Goal: Task Accomplishment & Management: Complete application form

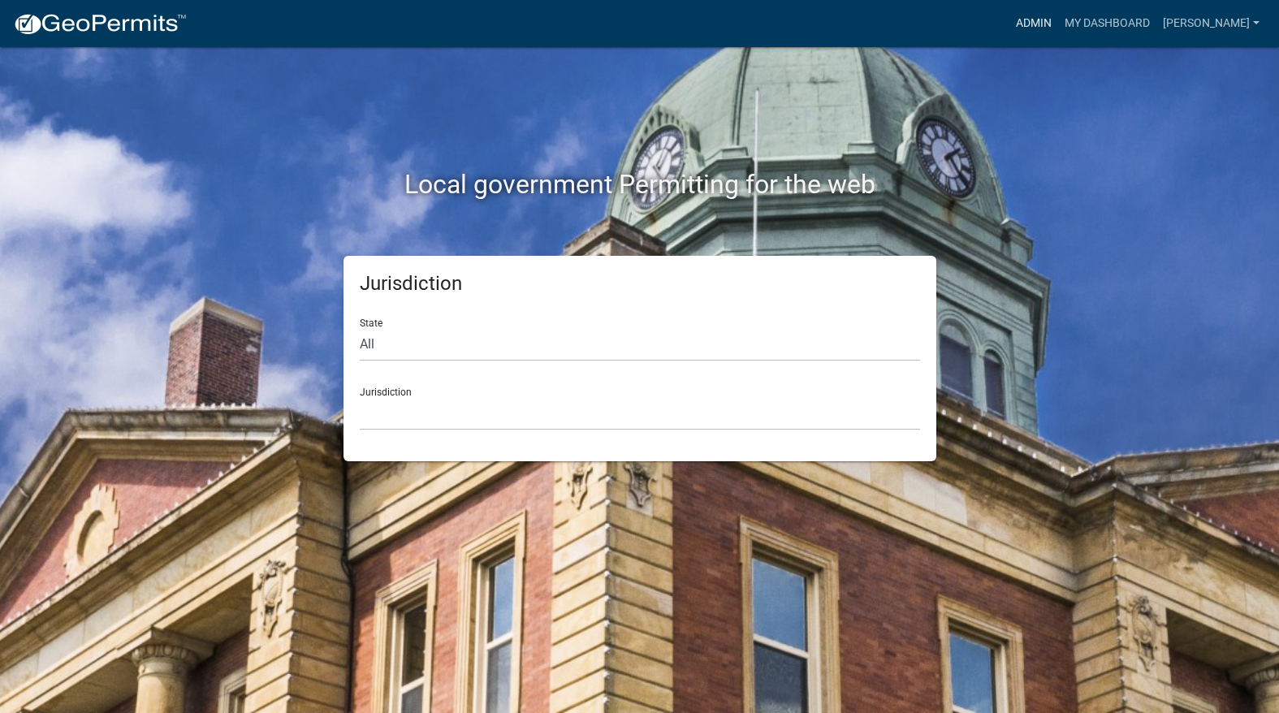
click at [1058, 26] on link "Admin" at bounding box center [1034, 23] width 49 height 31
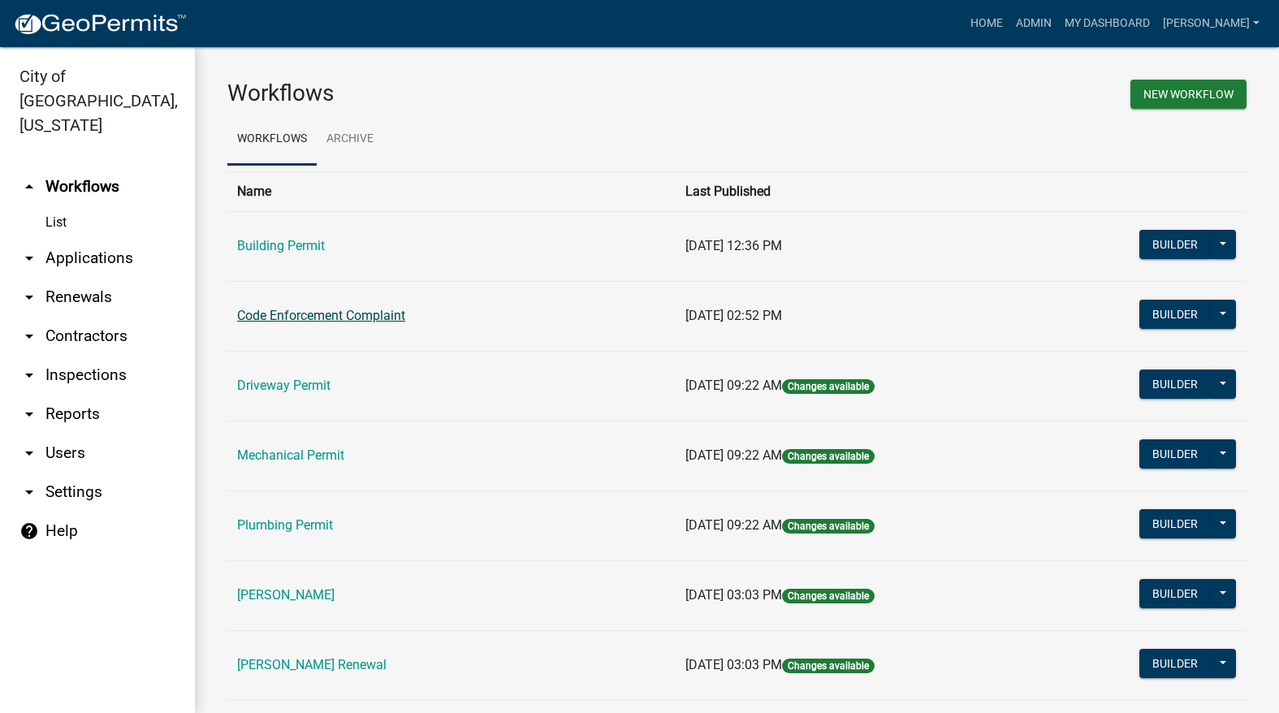
click at [357, 320] on link "Code Enforcement Complaint" at bounding box center [321, 315] width 168 height 15
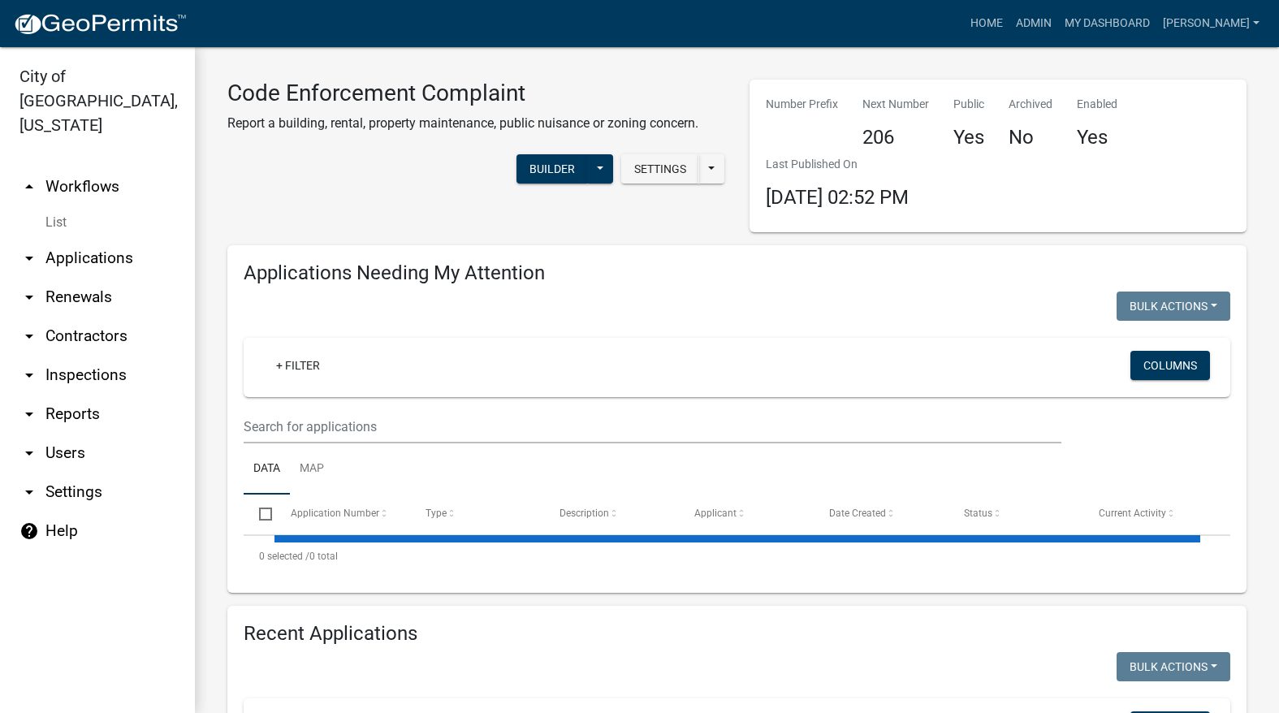
select select "3: 100"
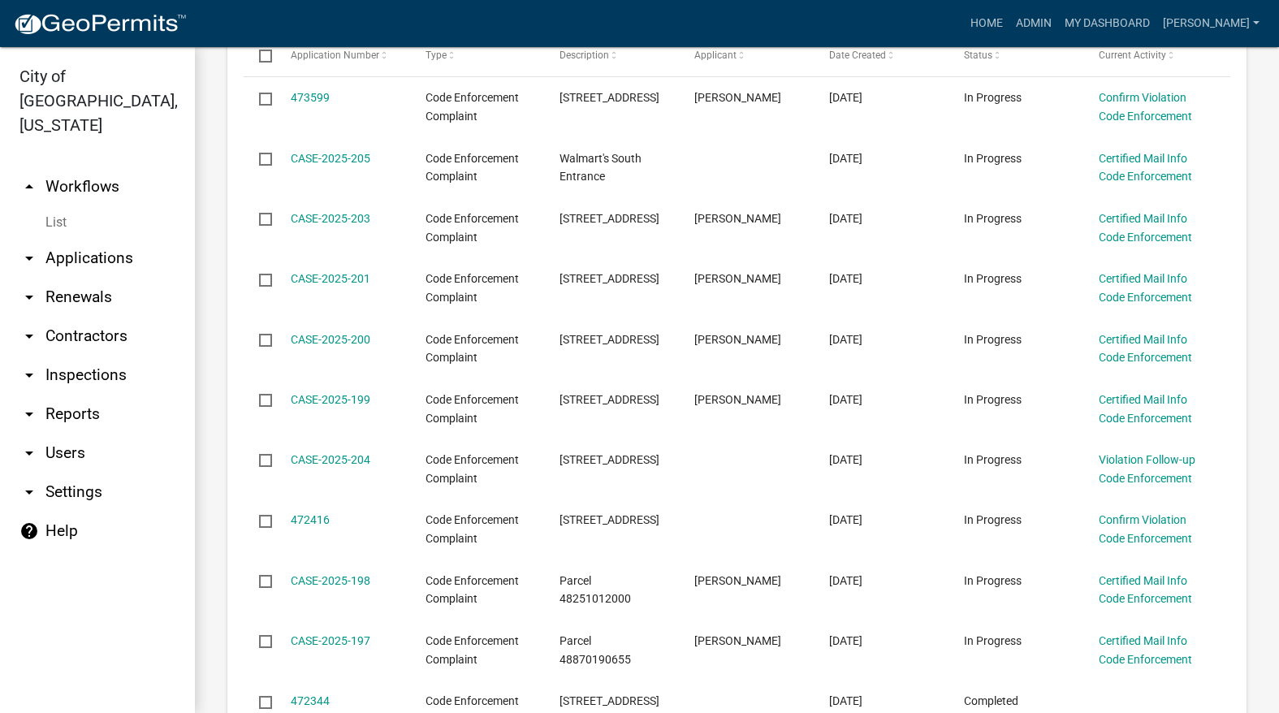
scroll to position [6011, 0]
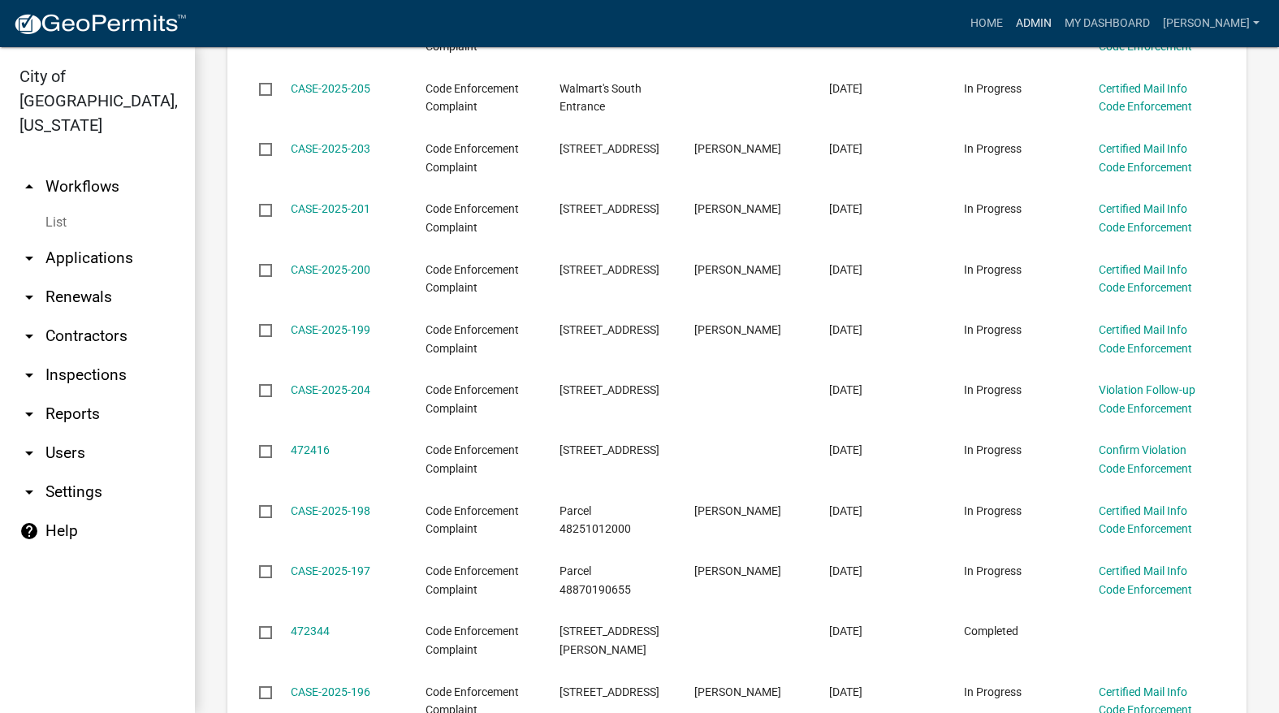
click at [1058, 19] on link "Admin" at bounding box center [1034, 23] width 49 height 31
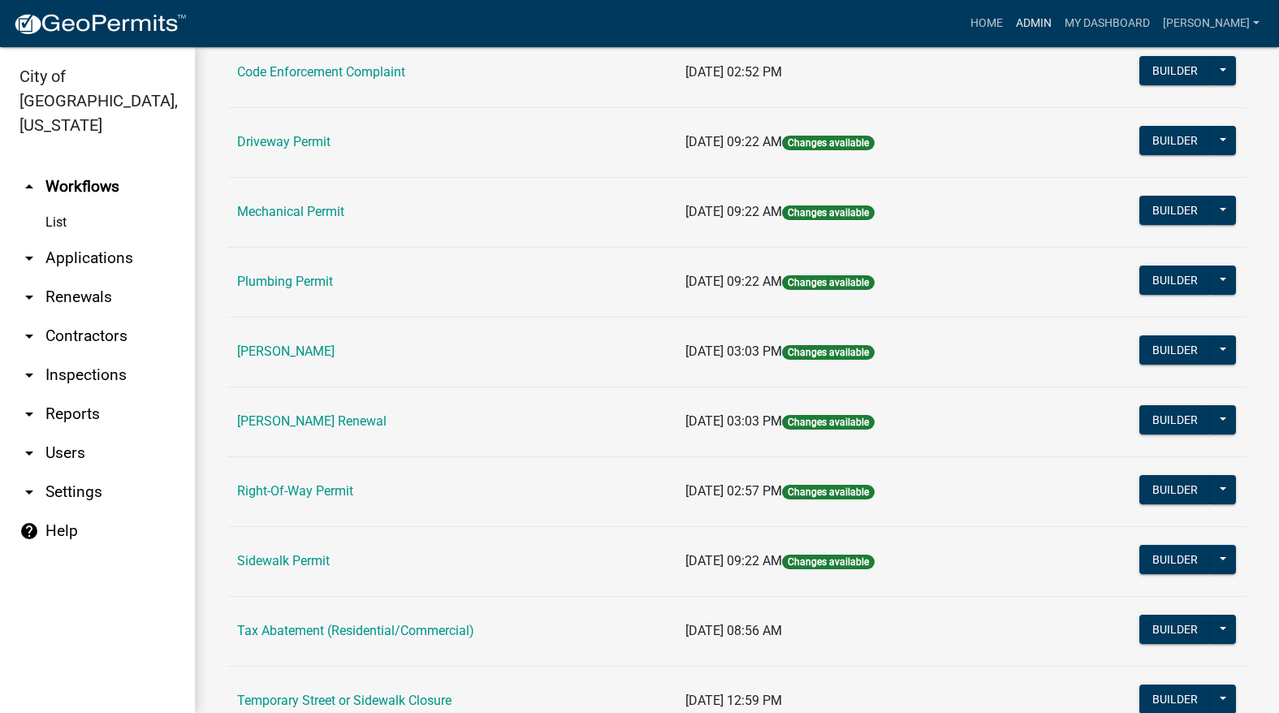
scroll to position [57, 0]
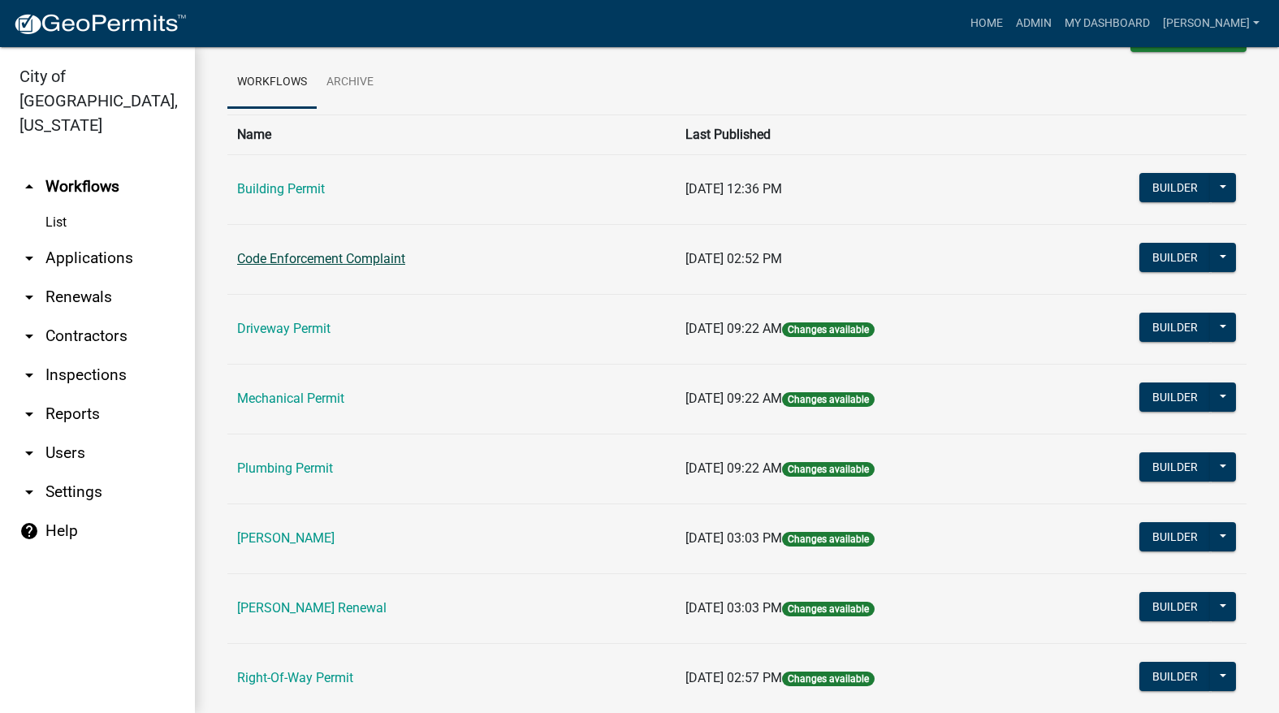
click at [301, 257] on link "Code Enforcement Complaint" at bounding box center [321, 258] width 168 height 15
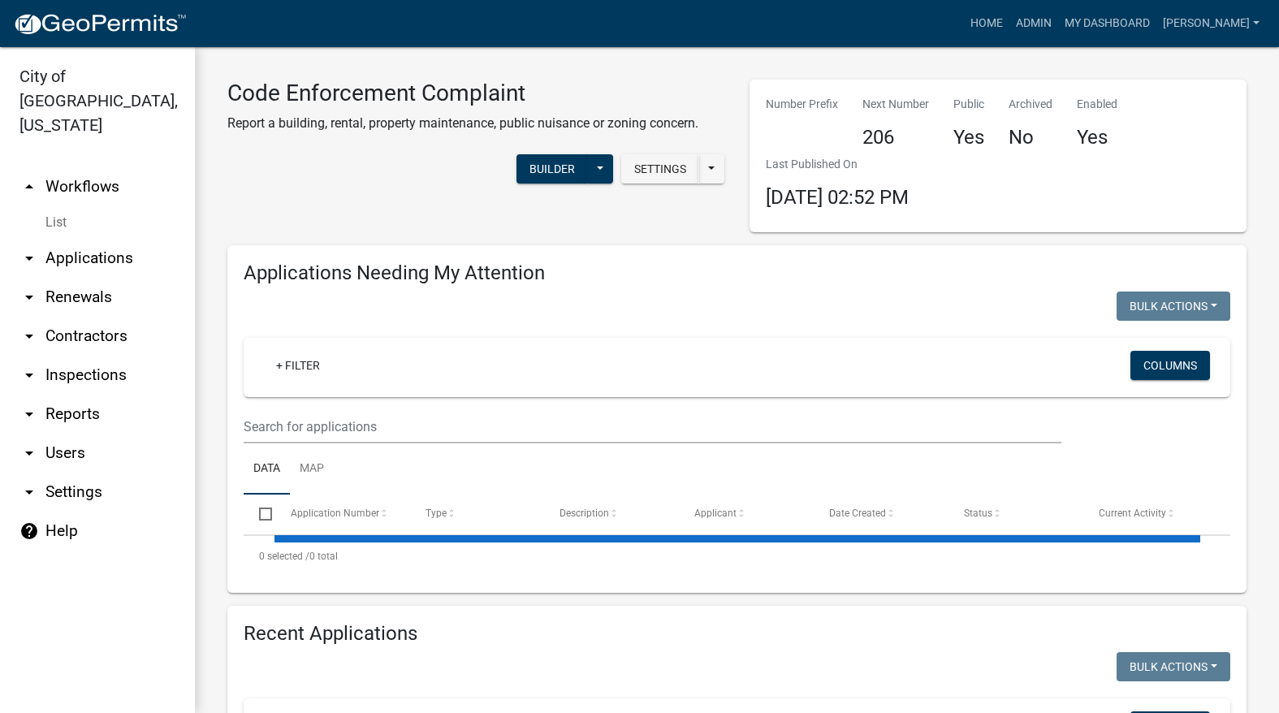
select select "3: 100"
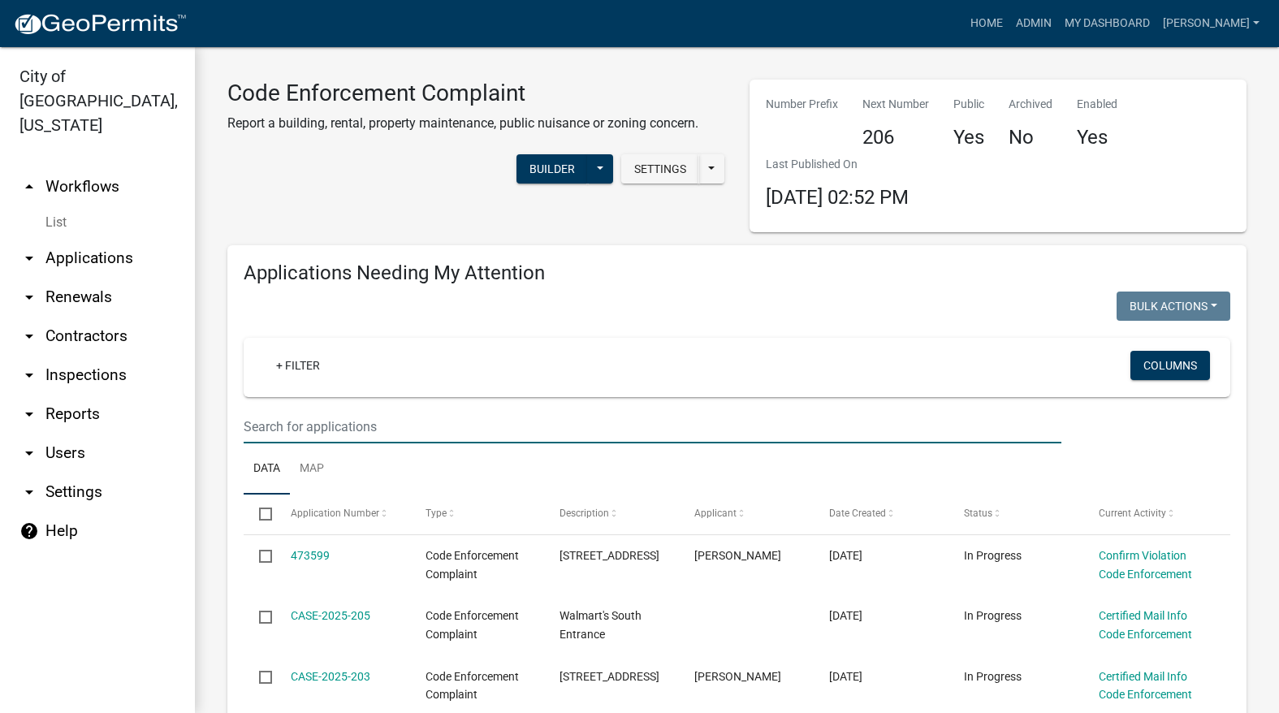
click at [895, 431] on input "text" at bounding box center [653, 426] width 818 height 33
type input "1210"
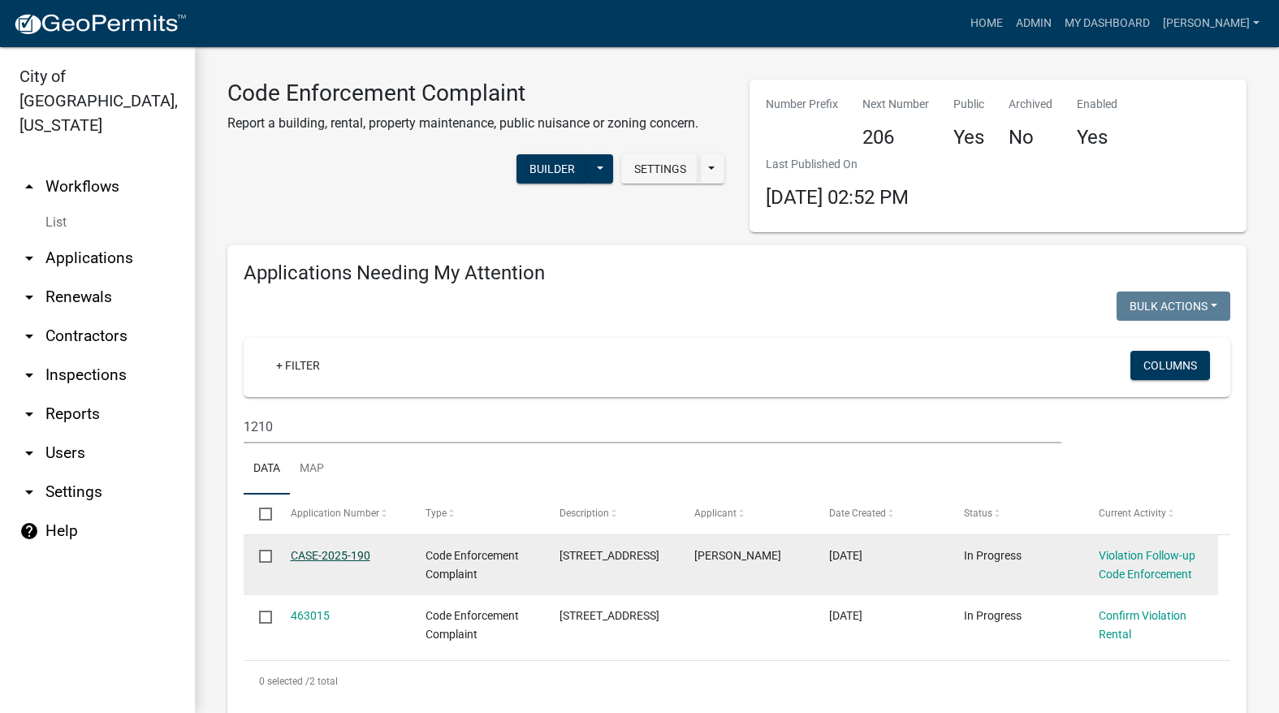
click at [348, 557] on link "CASE-2025-190" at bounding box center [331, 555] width 80 height 13
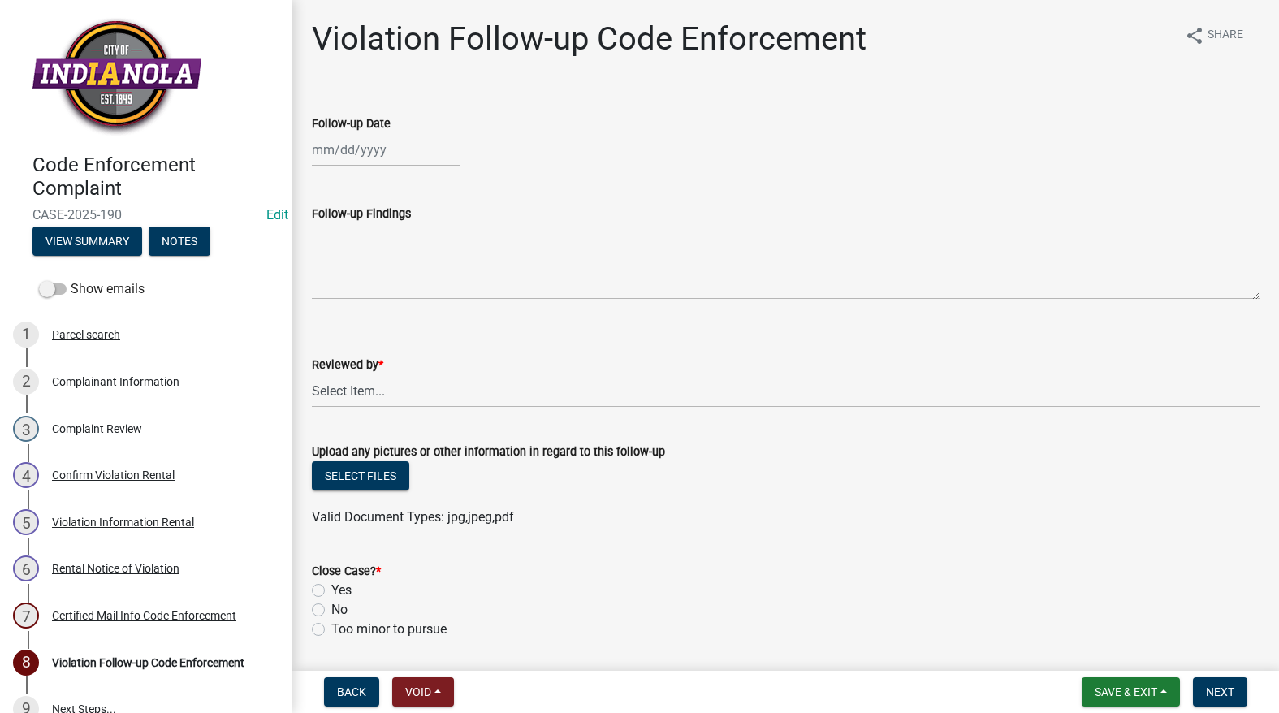
click at [352, 159] on div at bounding box center [386, 149] width 149 height 33
select select "9"
select select "2025"
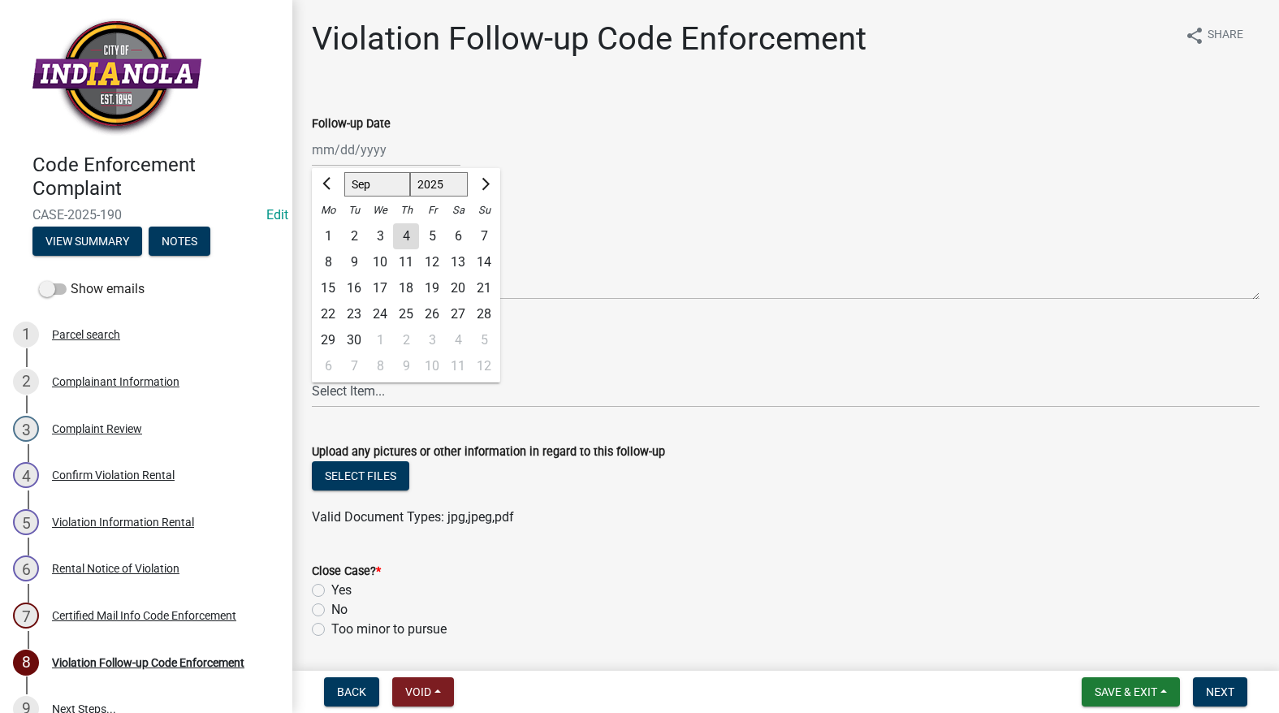
click at [415, 232] on div "4" at bounding box center [406, 236] width 26 height 26
type input "[DATE]"
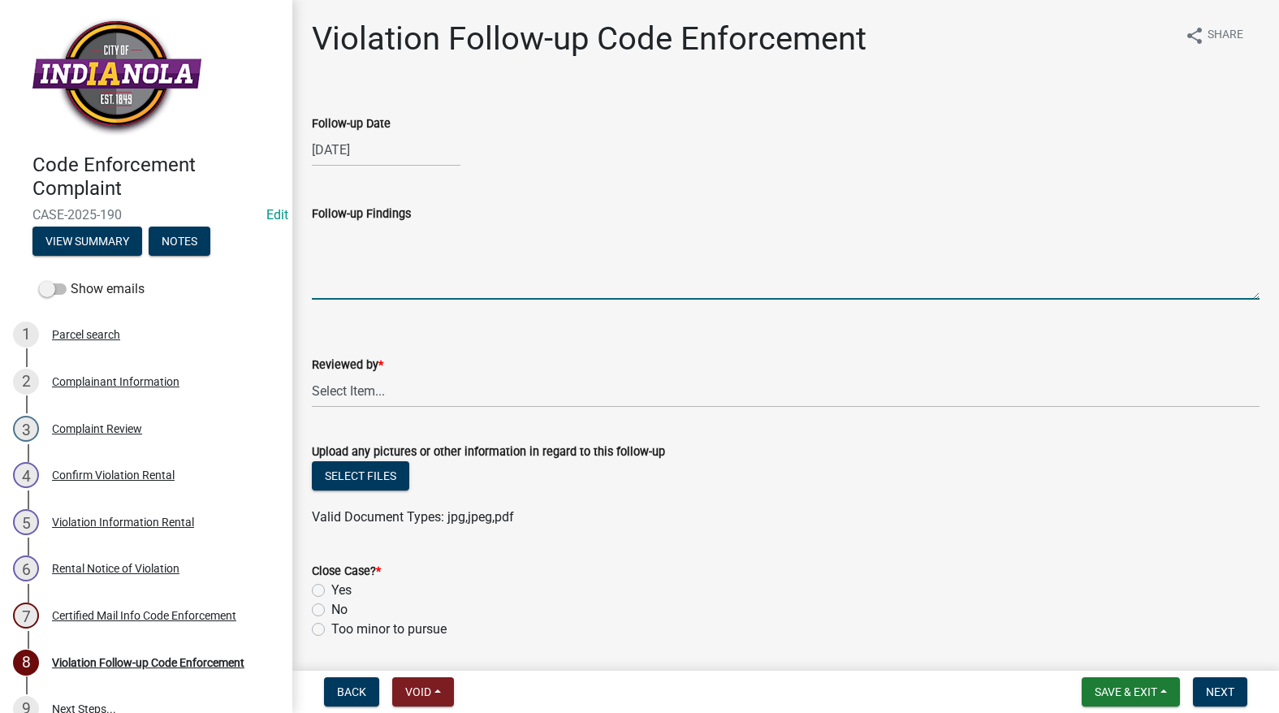
click at [387, 240] on textarea "Follow-up Findings" at bounding box center [786, 261] width 948 height 76
type textarea "See attached photos."
click at [345, 468] on button "Select files" at bounding box center [360, 475] width 97 height 29
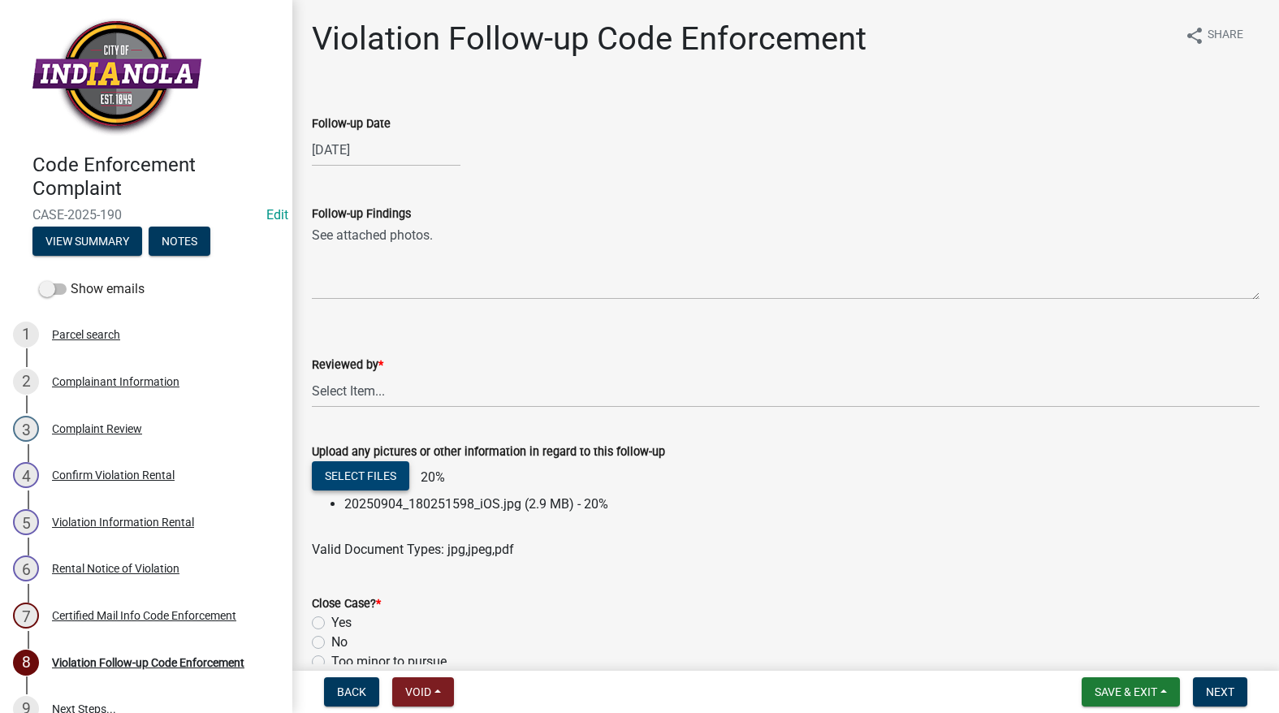
click at [344, 465] on button "Select files" at bounding box center [360, 475] width 97 height 29
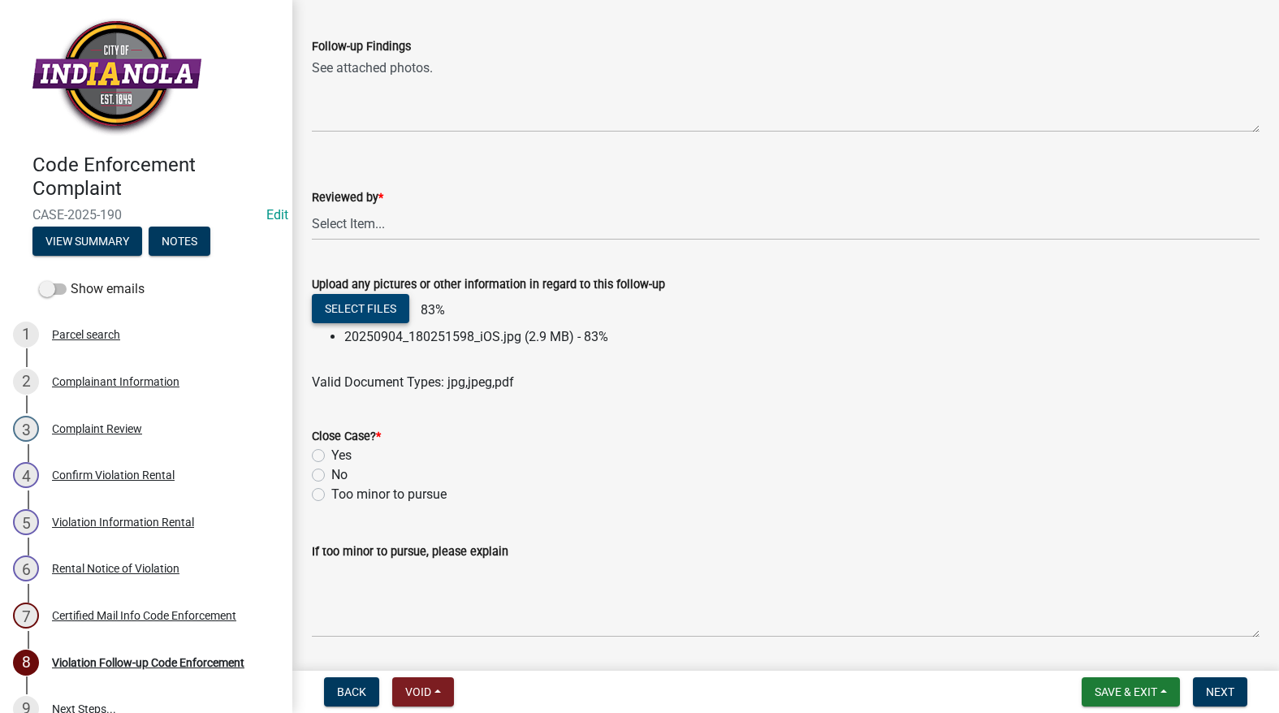
scroll to position [217, 0]
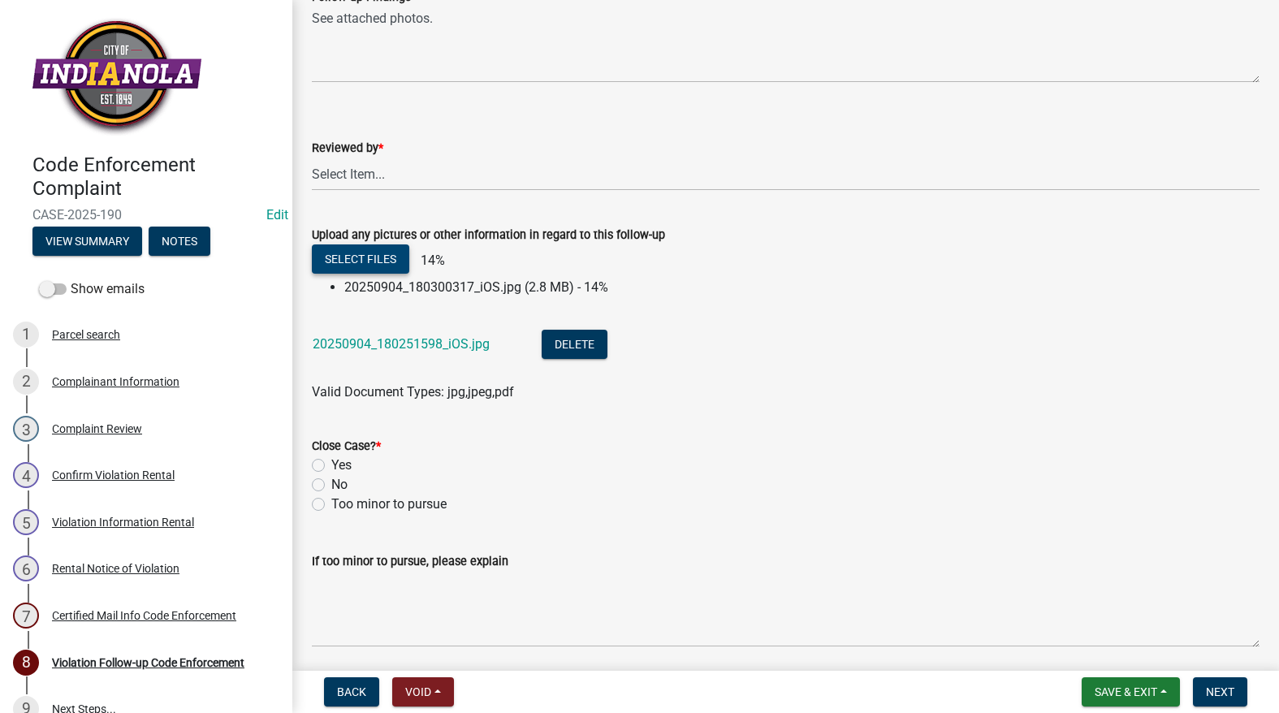
click at [344, 255] on button "Select files" at bounding box center [360, 258] width 97 height 29
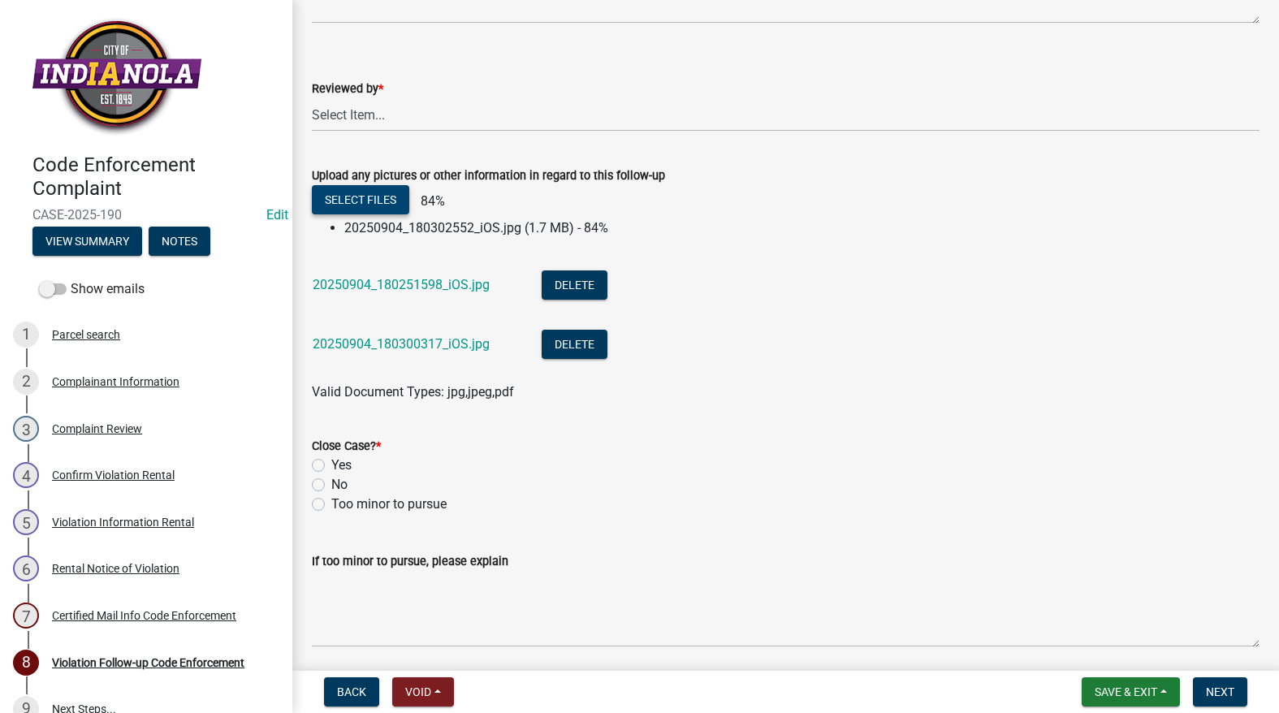
click at [387, 205] on button "Select files" at bounding box center [360, 199] width 97 height 29
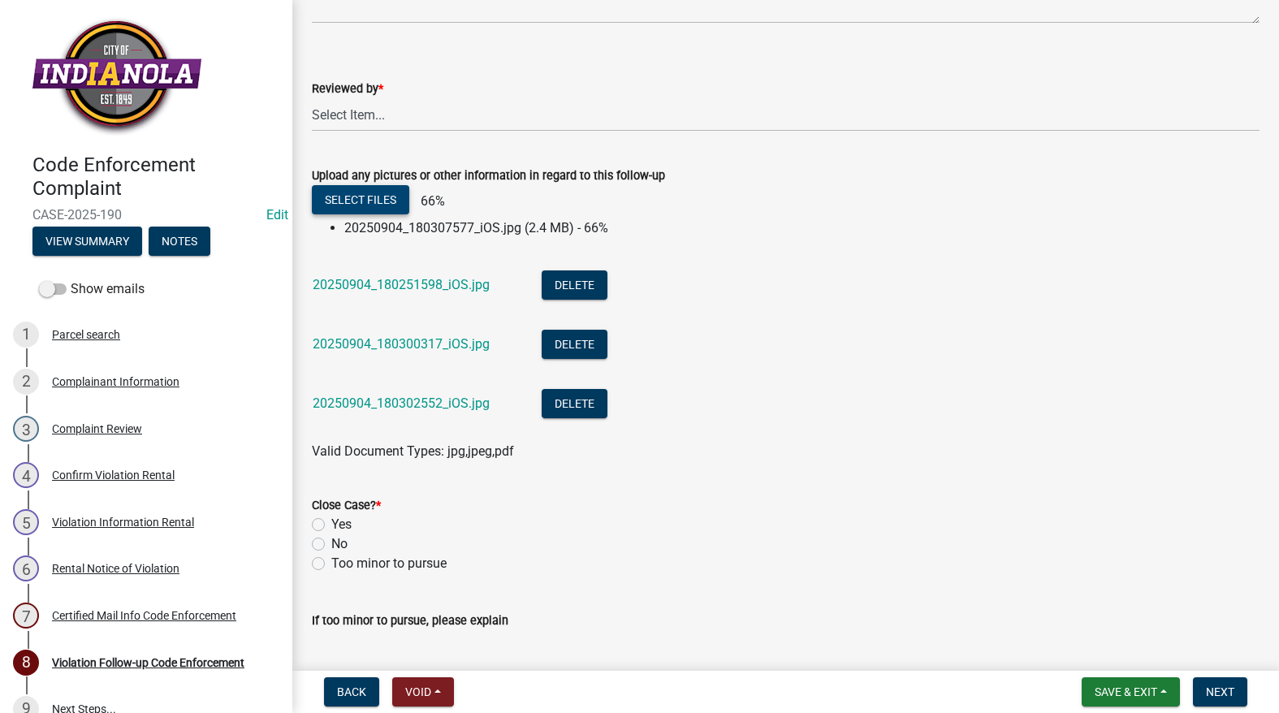
click at [362, 203] on button "Select files" at bounding box center [360, 199] width 97 height 29
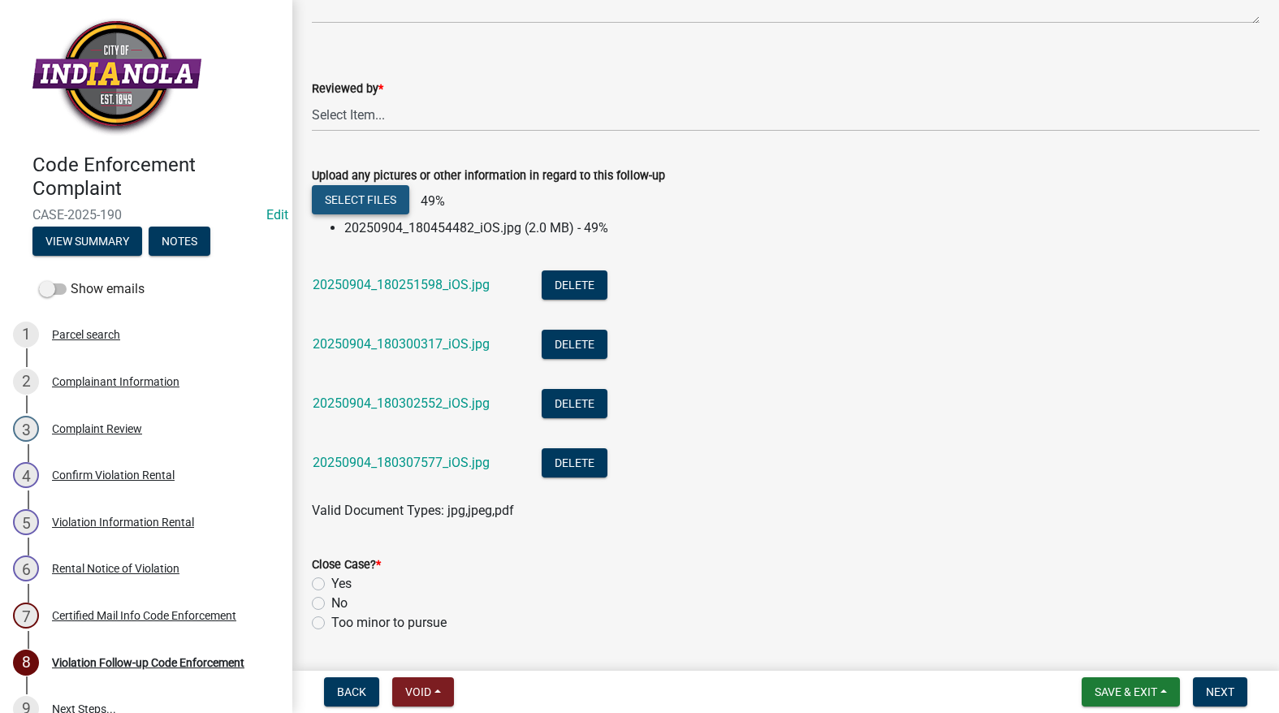
click at [345, 206] on button "Select files" at bounding box center [360, 199] width 97 height 29
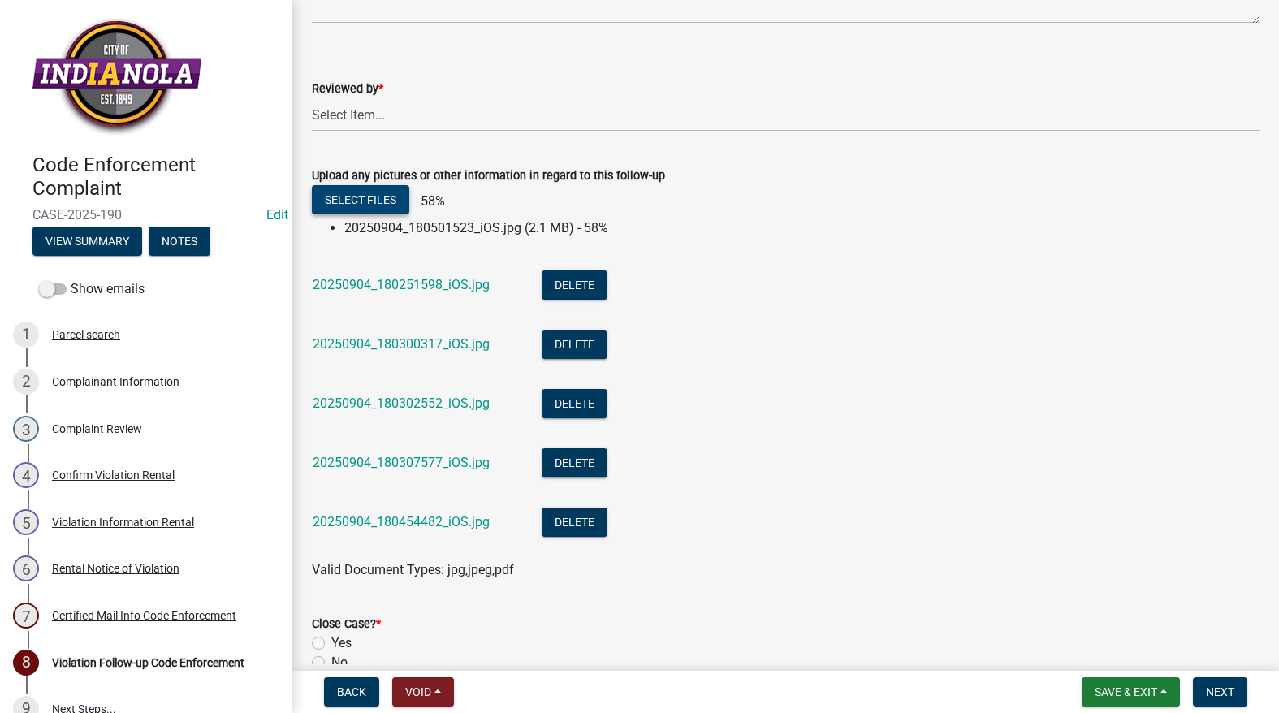
click at [376, 203] on button "Select files" at bounding box center [360, 199] width 97 height 29
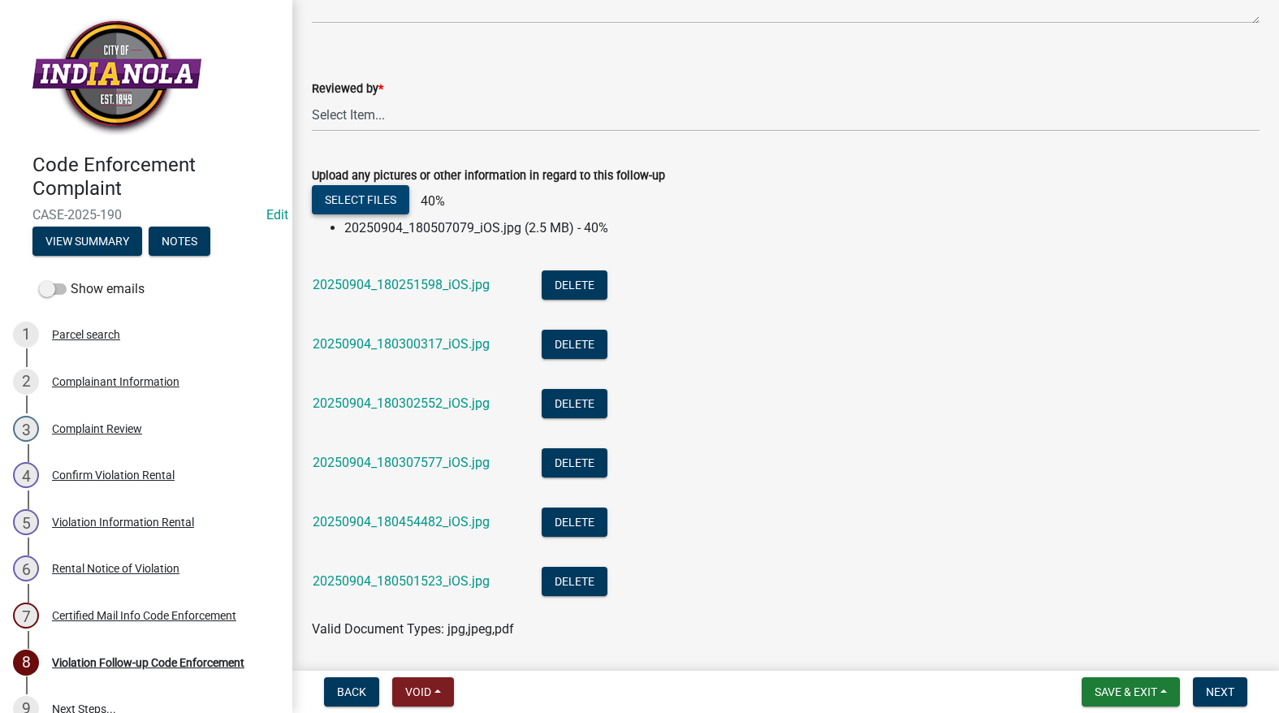
click at [390, 197] on button "Select files" at bounding box center [360, 199] width 97 height 29
click at [381, 201] on button "Select files" at bounding box center [360, 199] width 97 height 29
click at [374, 192] on button "Select files" at bounding box center [360, 199] width 97 height 29
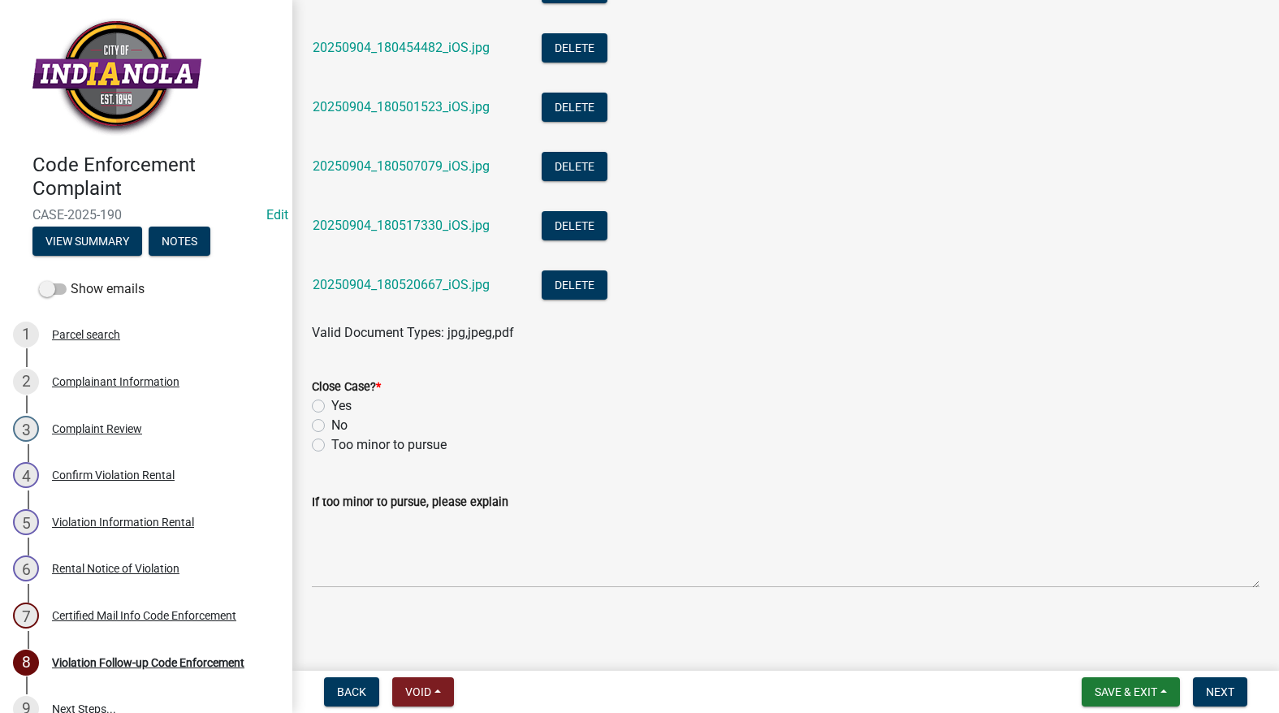
scroll to position [718, 0]
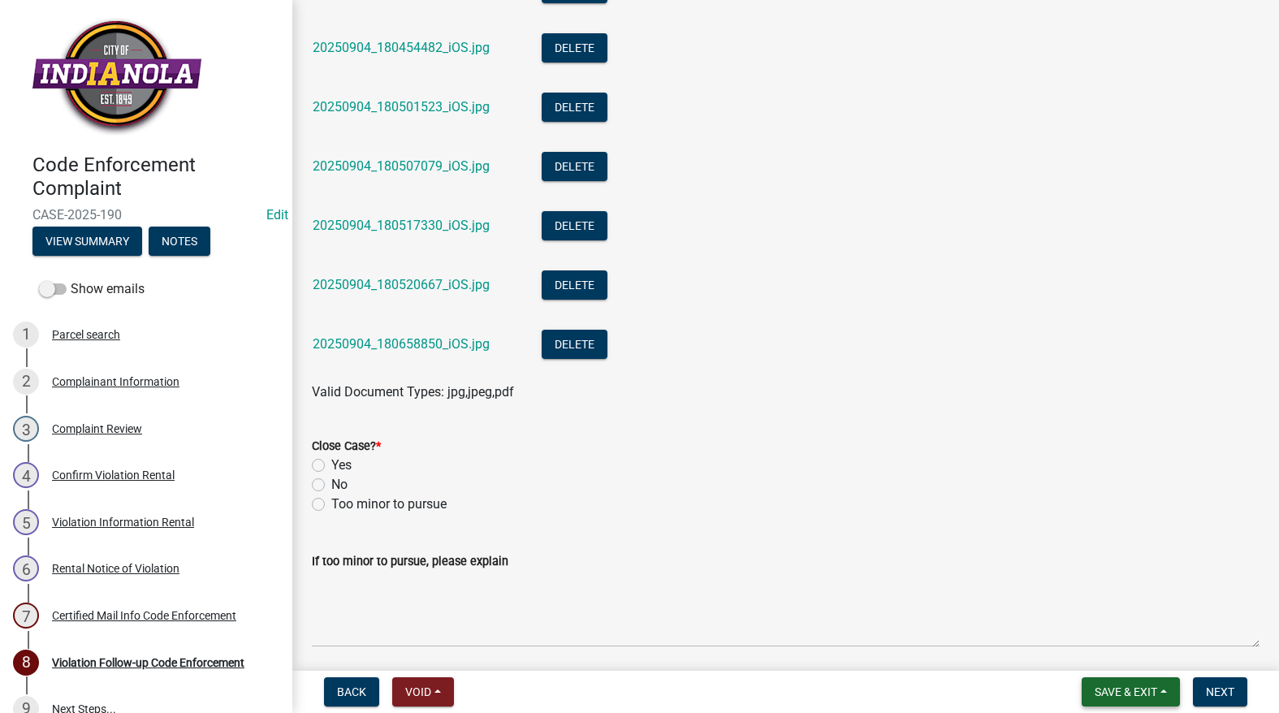
click at [1093, 679] on button "Save & Exit" at bounding box center [1131, 691] width 98 height 29
click at [1093, 653] on button "Save & Exit" at bounding box center [1115, 649] width 130 height 39
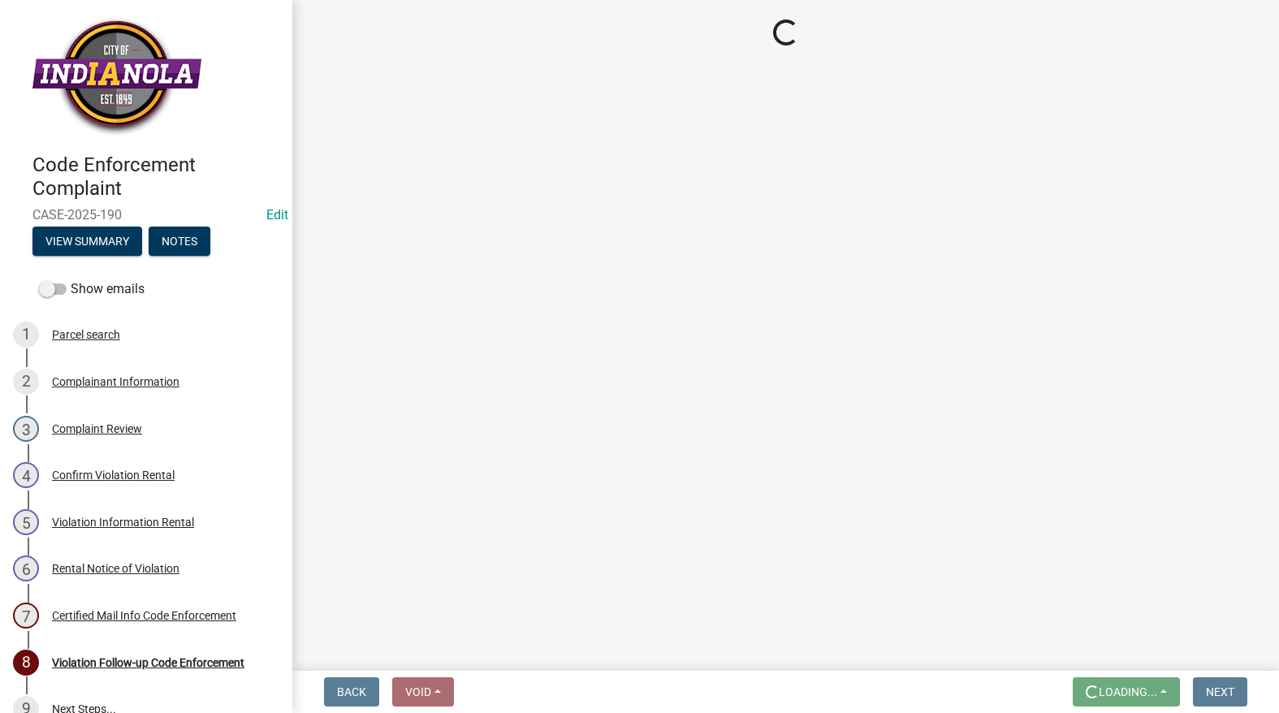
scroll to position [0, 0]
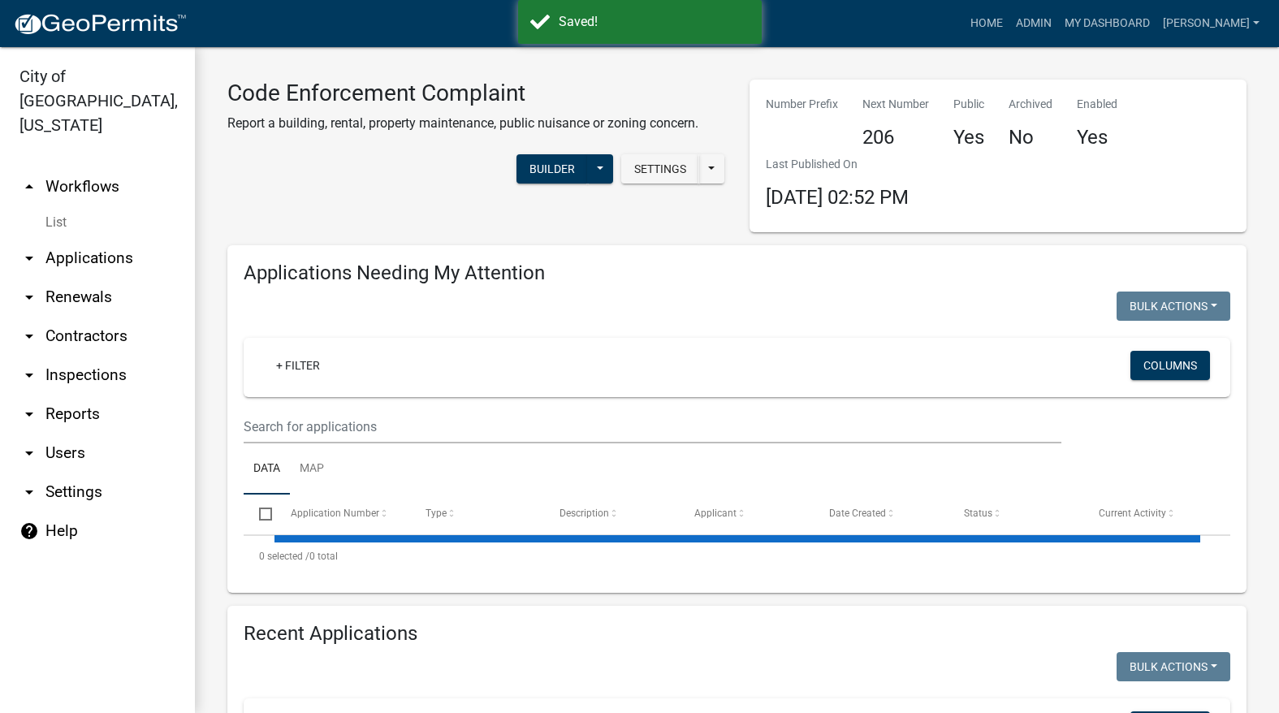
select select "3: 100"
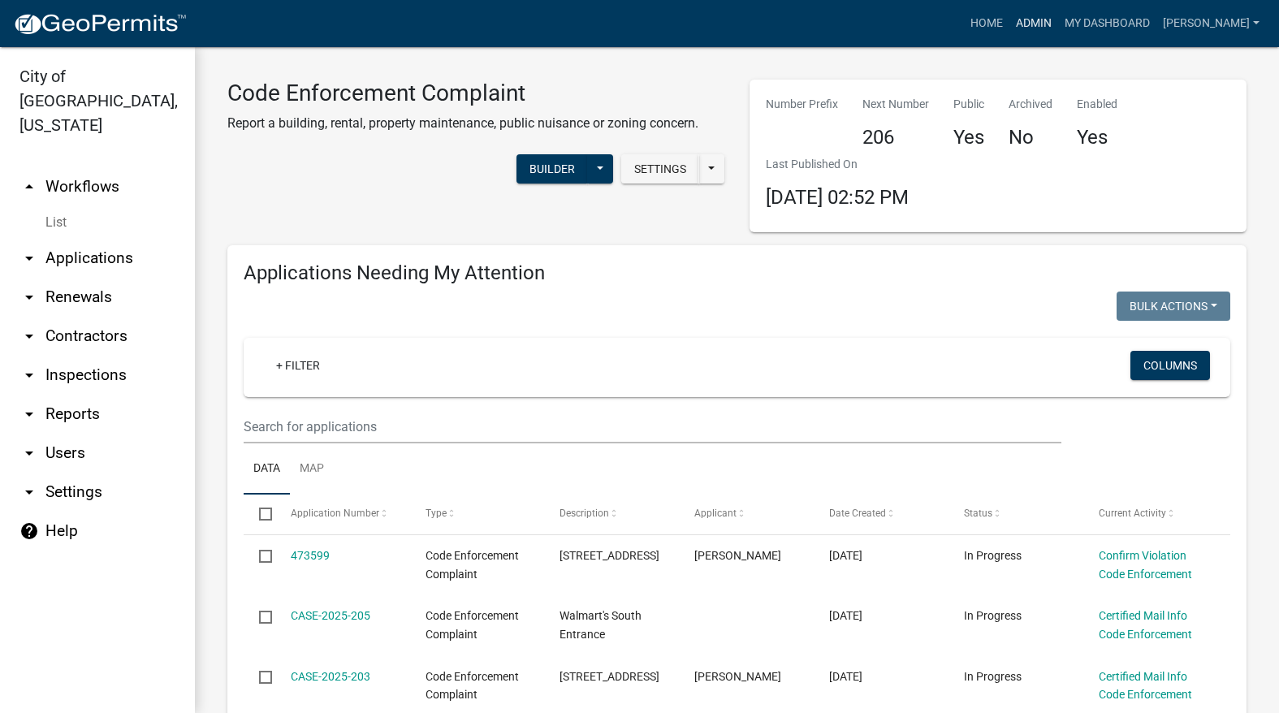
click at [1058, 15] on link "Admin" at bounding box center [1034, 23] width 49 height 31
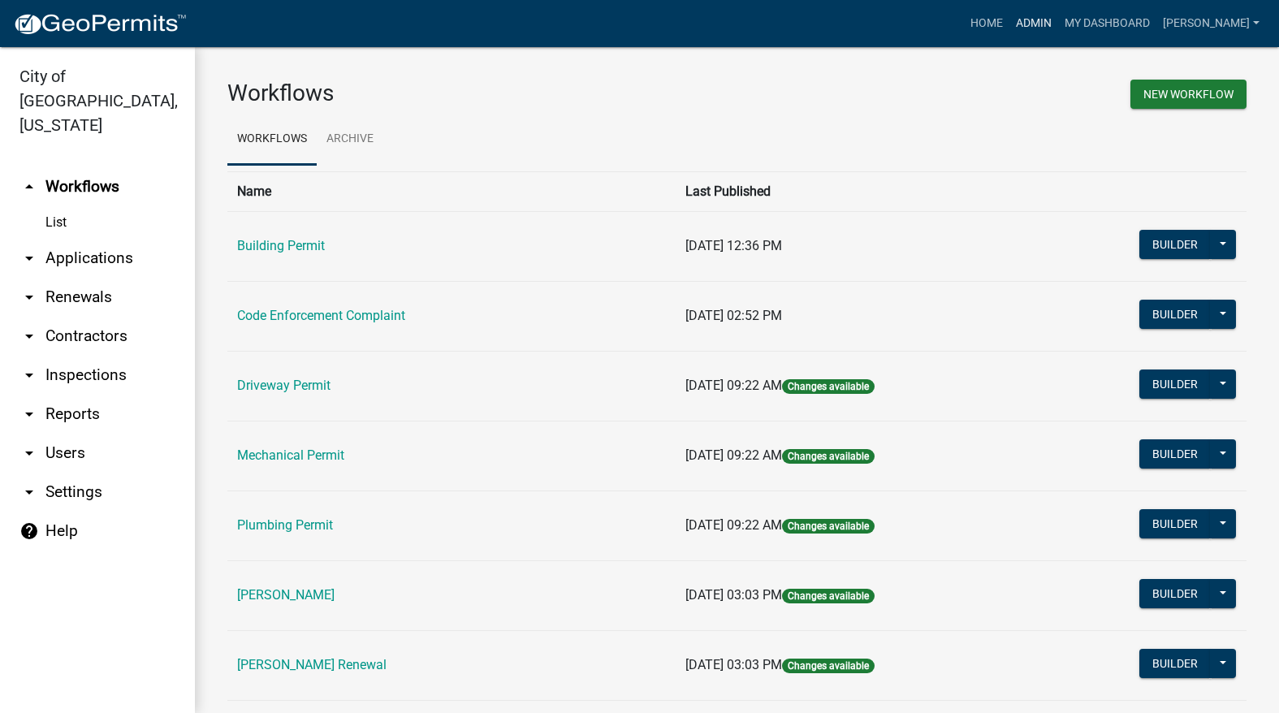
scroll to position [81, 0]
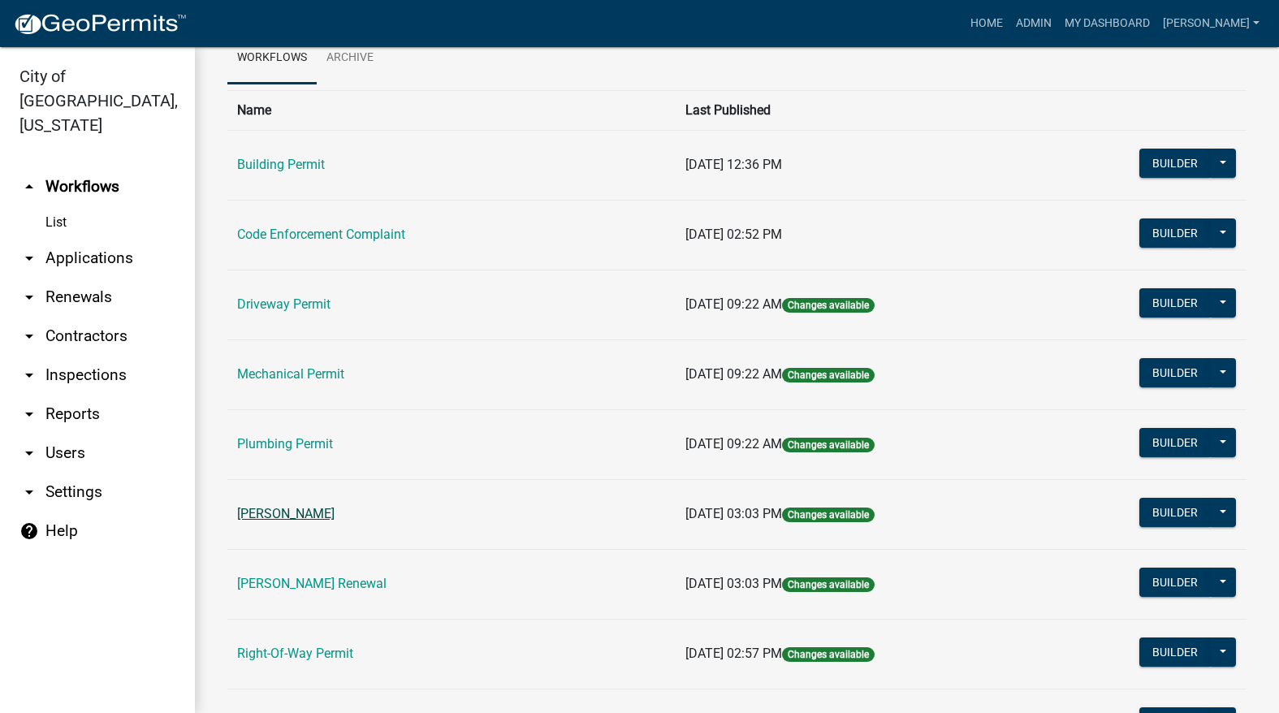
click at [305, 511] on link "[PERSON_NAME]" at bounding box center [285, 513] width 97 height 15
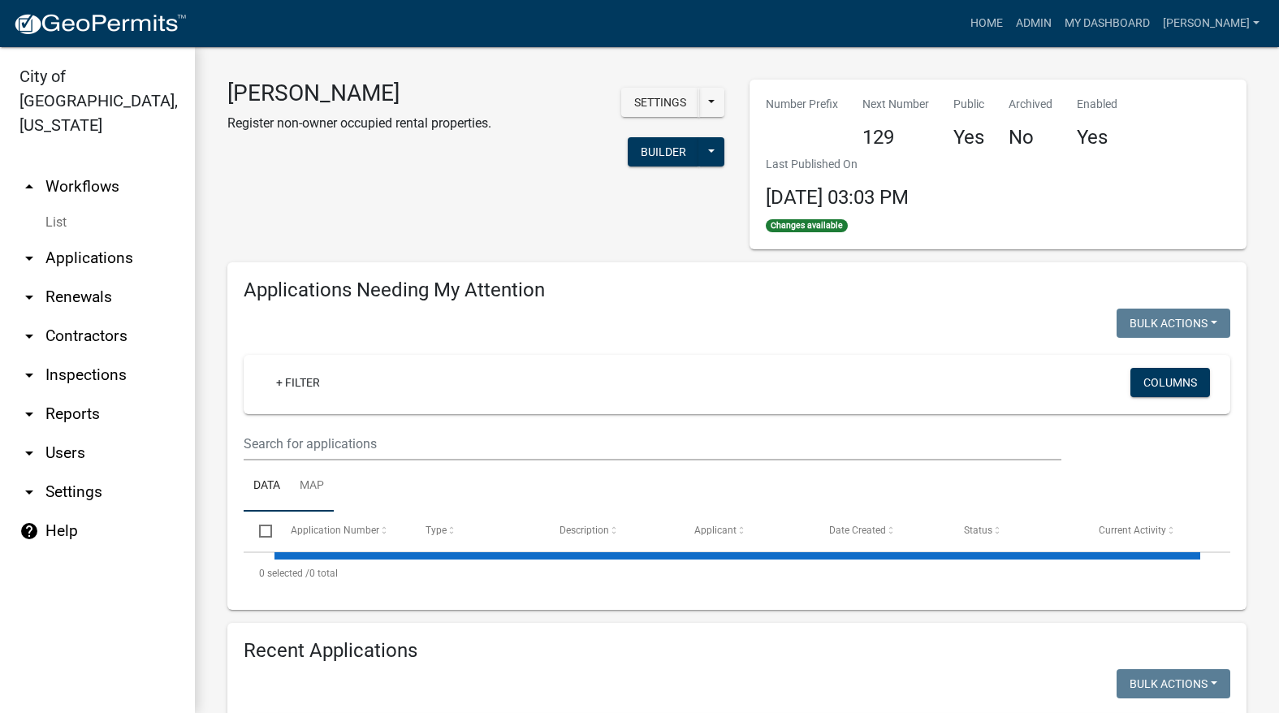
select select "3: 100"
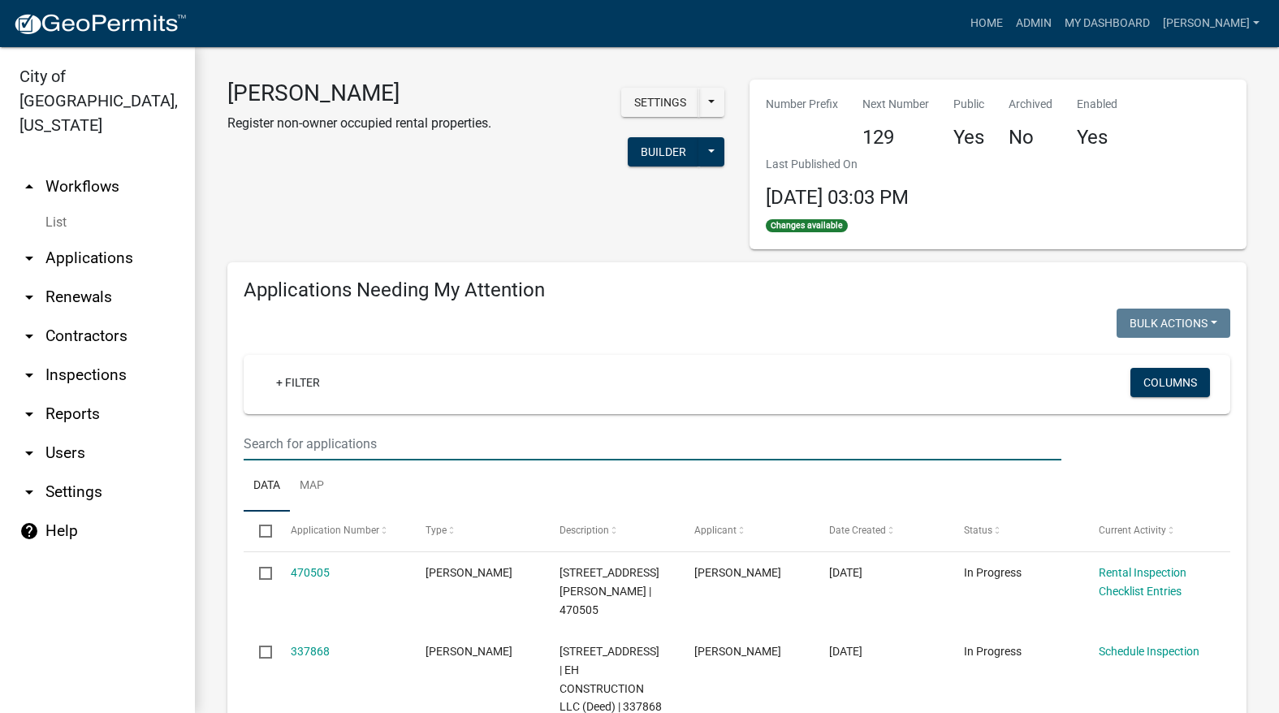
click at [340, 434] on input "text" at bounding box center [653, 443] width 818 height 33
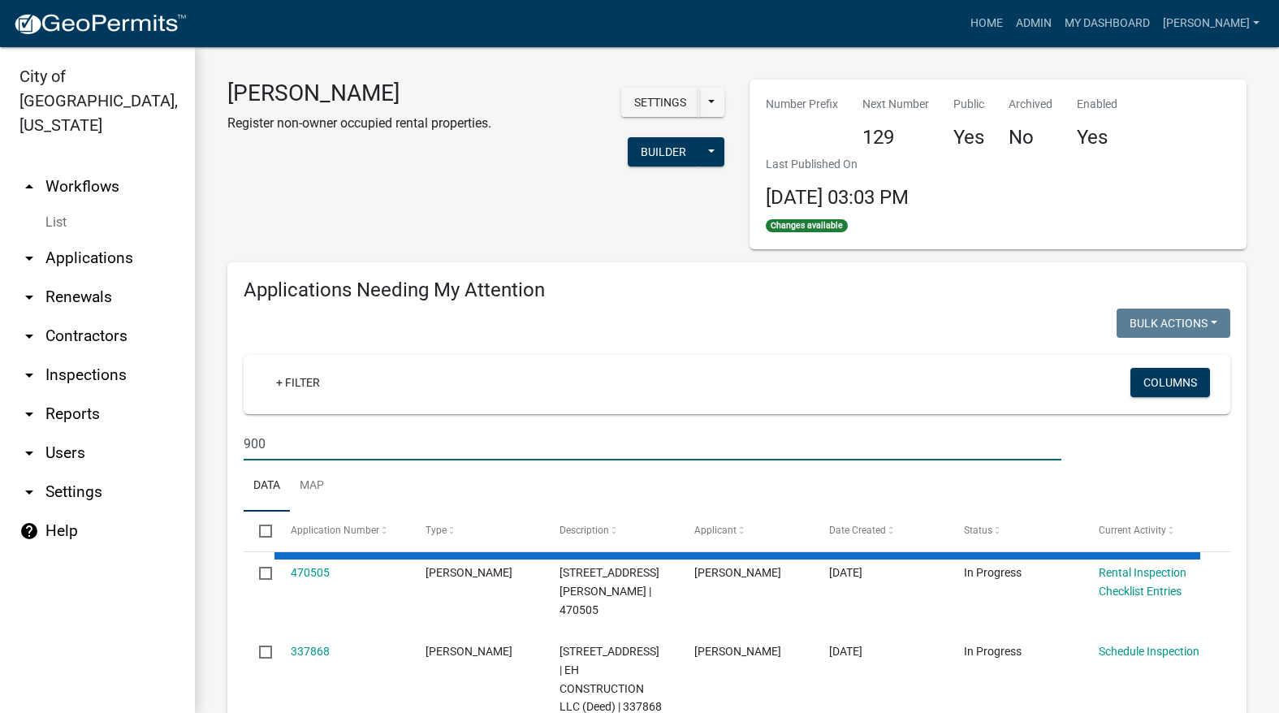
type input "900"
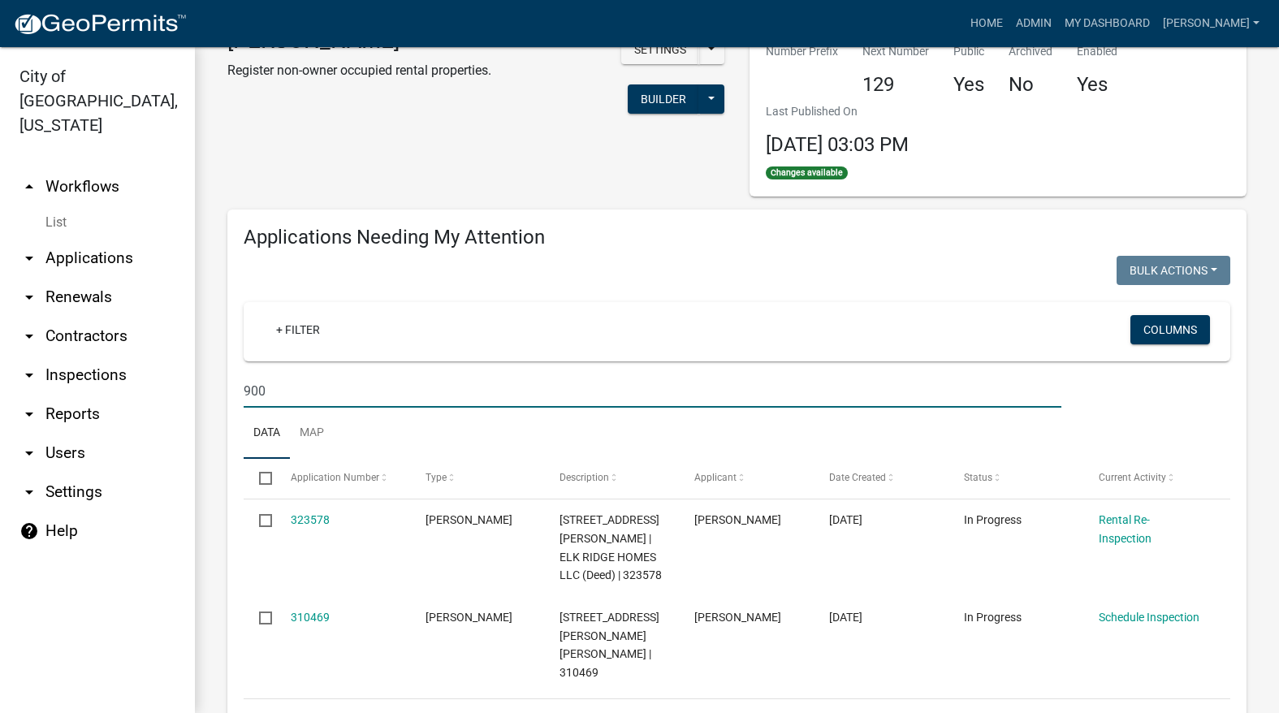
scroll to position [81, 0]
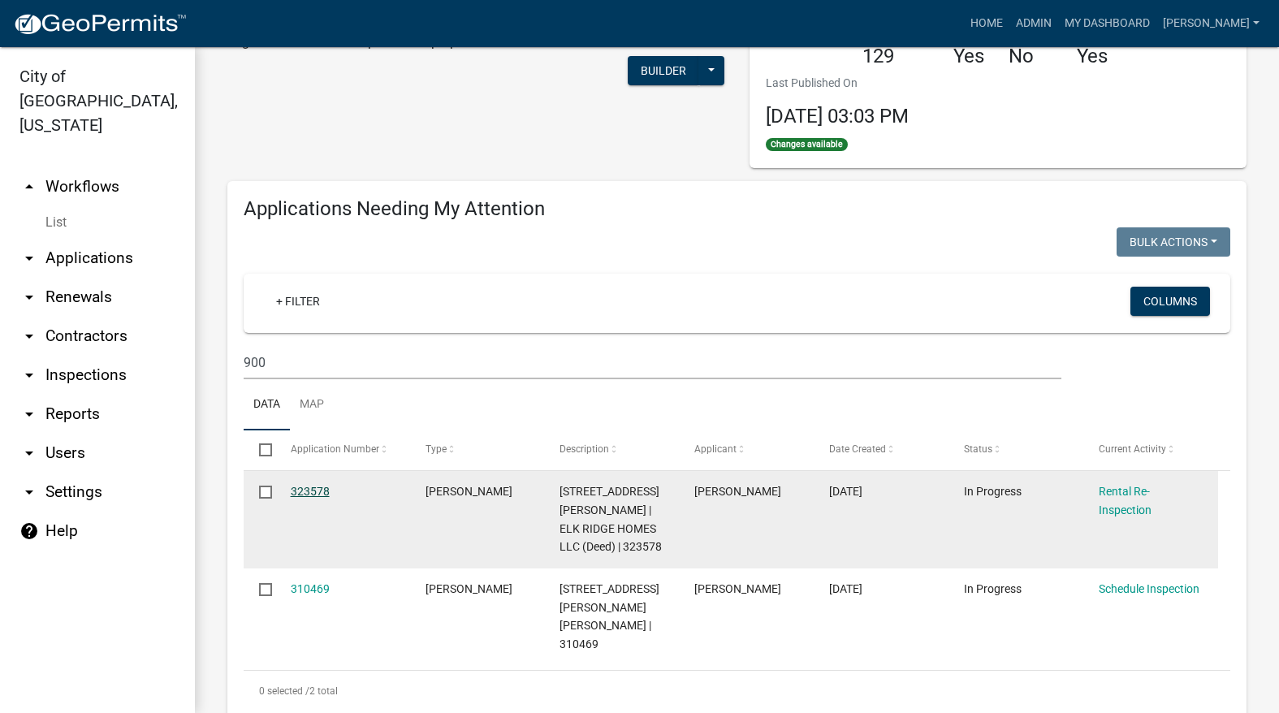
click at [318, 491] on link "323578" at bounding box center [310, 491] width 39 height 13
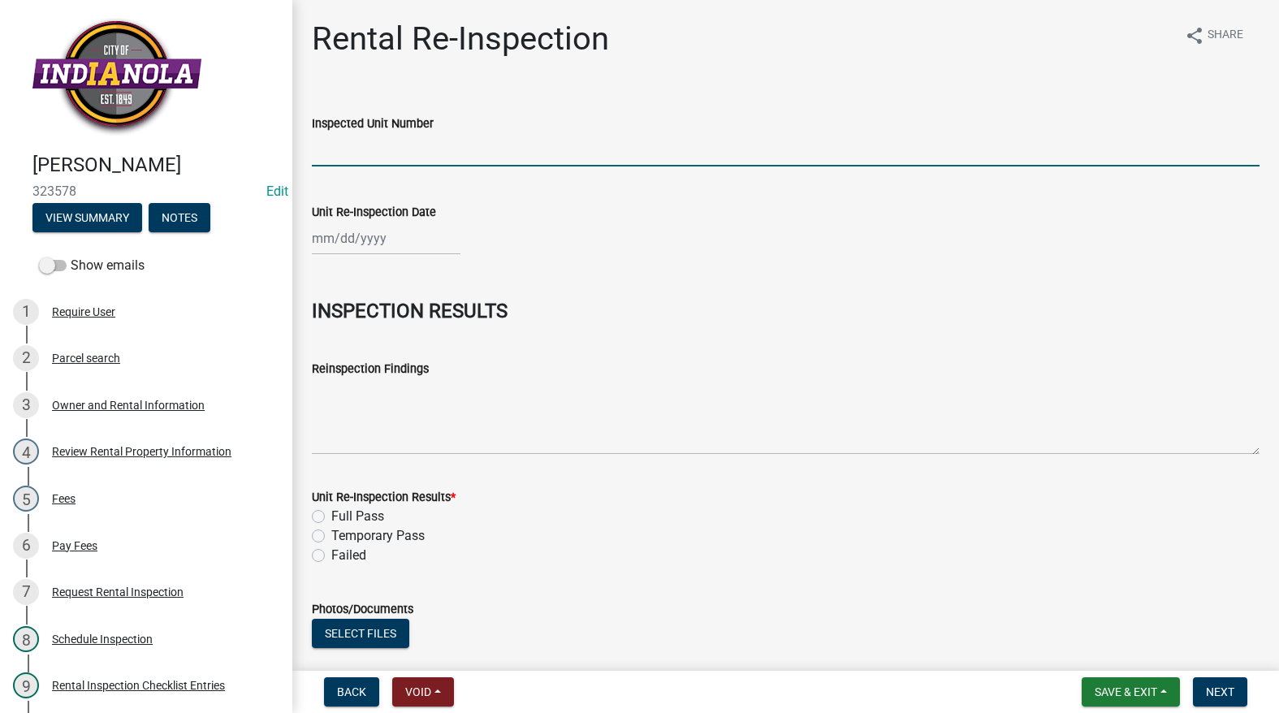
click at [394, 159] on input "Inspected Unit Number" at bounding box center [786, 149] width 948 height 33
type input "900 N [PERSON_NAME]"
select select "9"
select select "2025"
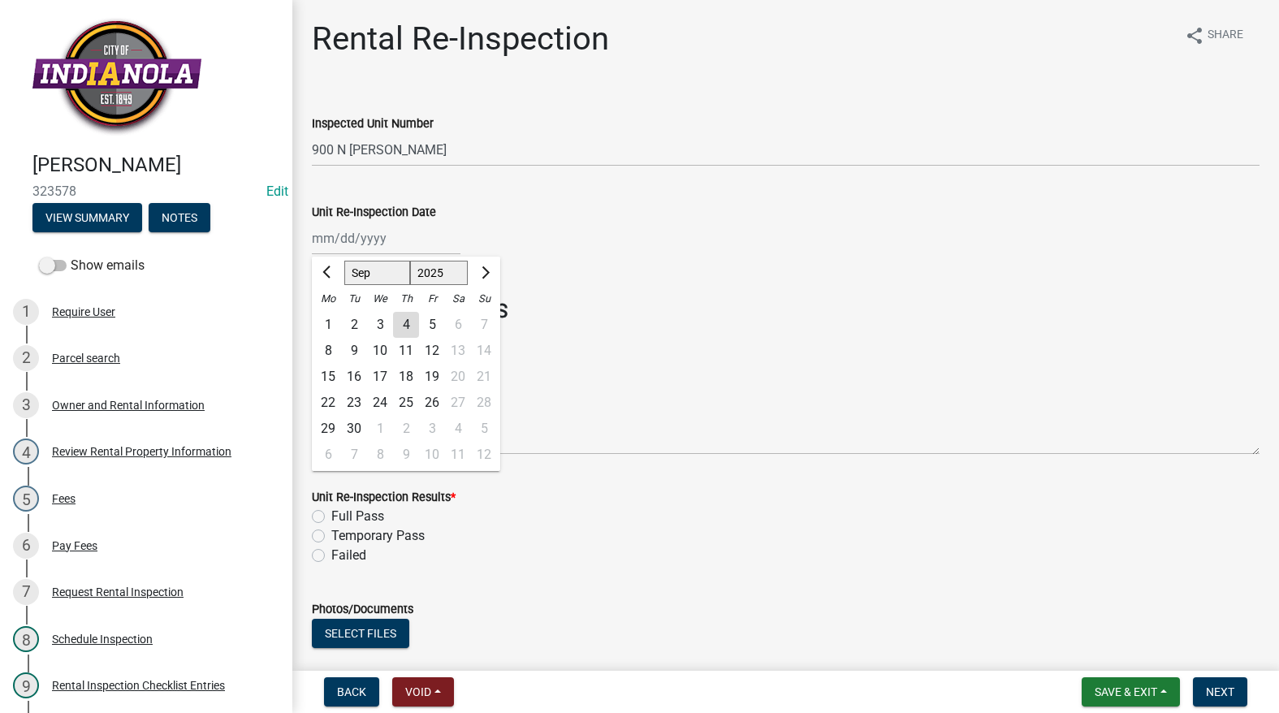
click at [404, 239] on div "[PERSON_NAME] Feb Mar Apr [PERSON_NAME][DATE] Oct Nov [DATE] 1526 1527 1528 152…" at bounding box center [386, 238] width 149 height 33
click at [407, 319] on div "4" at bounding box center [406, 325] width 26 height 26
type input "[DATE]"
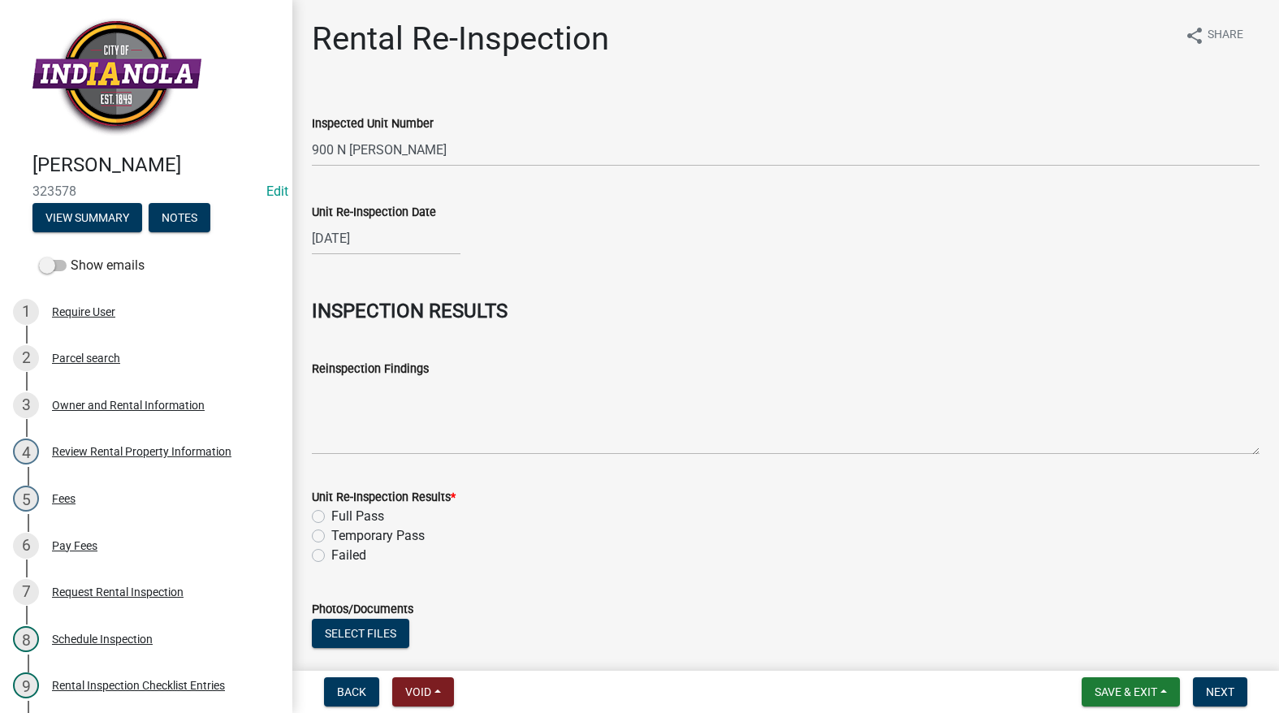
click at [331, 539] on label "Temporary Pass" at bounding box center [377, 535] width 93 height 19
click at [331, 537] on input "Temporary Pass" at bounding box center [336, 531] width 11 height 11
radio input "true"
click at [386, 435] on textarea "Reinspection Findings" at bounding box center [786, 417] width 948 height 76
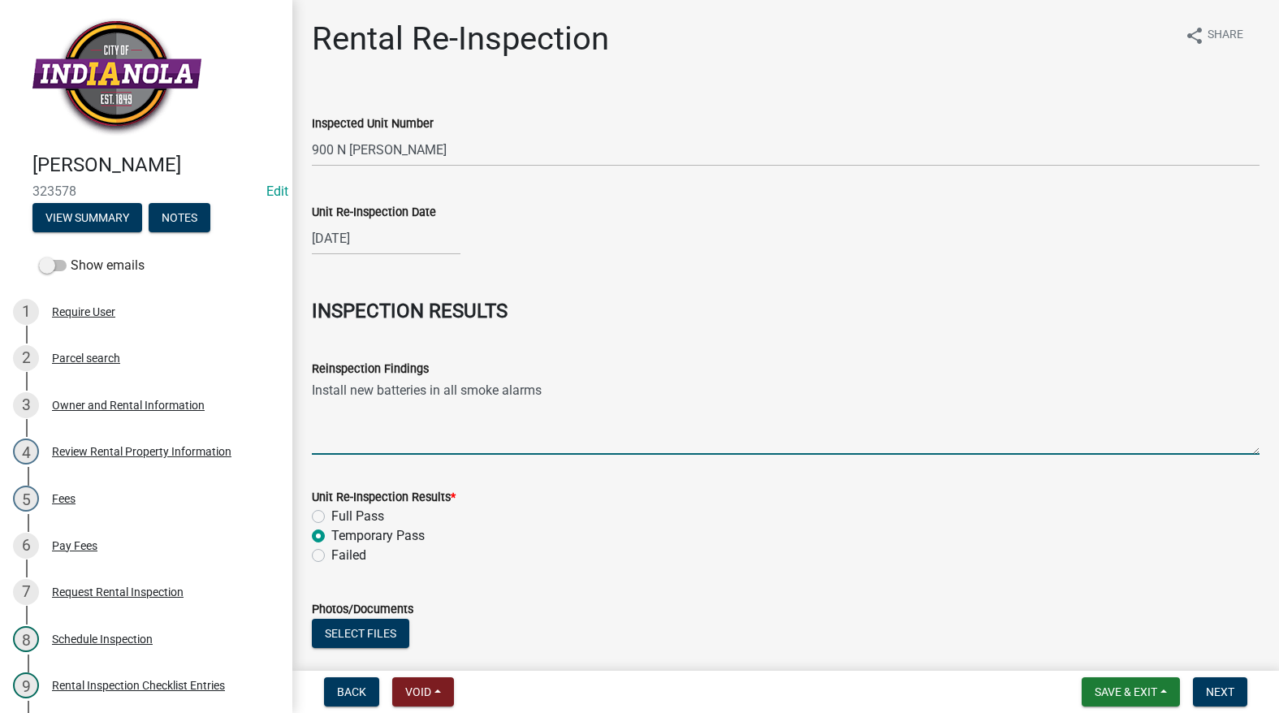
click at [609, 379] on textarea "Install new batteries in all smoke alarms" at bounding box center [786, 417] width 948 height 76
click at [760, 409] on textarea "Install new batteries in all smoke alarms Install C0 detector near mechanical r…" at bounding box center [786, 417] width 948 height 76
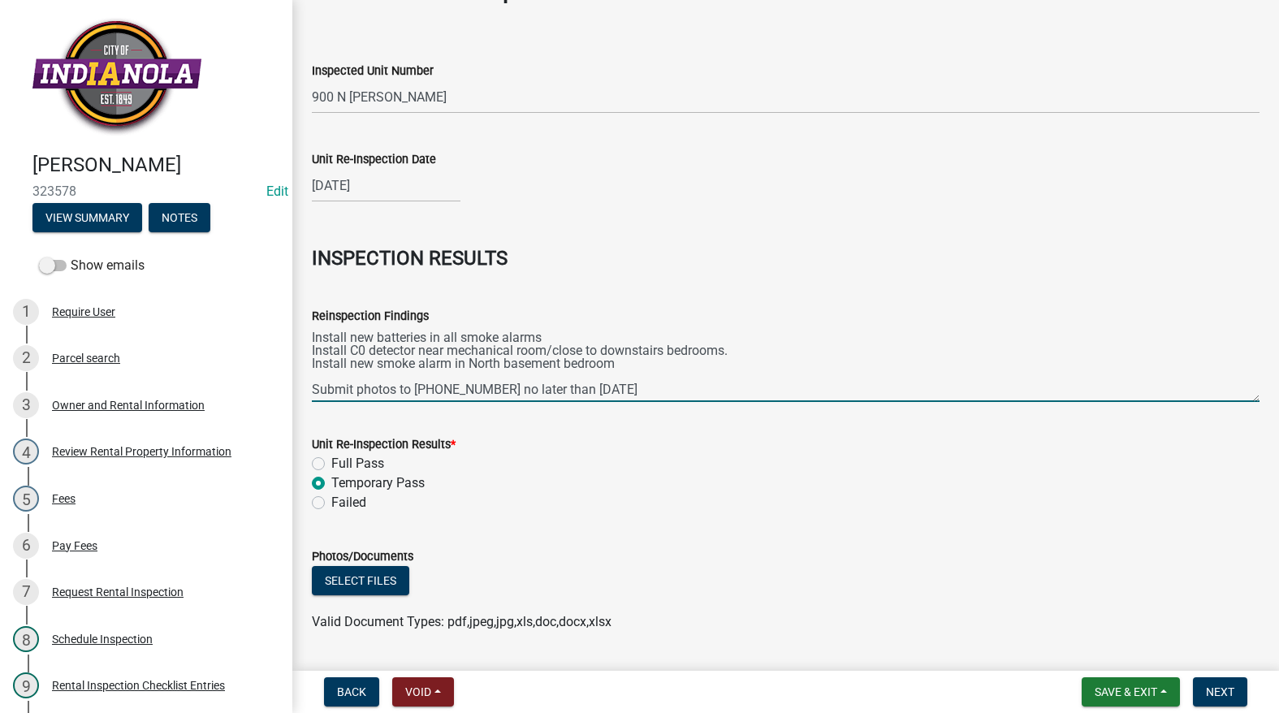
scroll to position [81, 0]
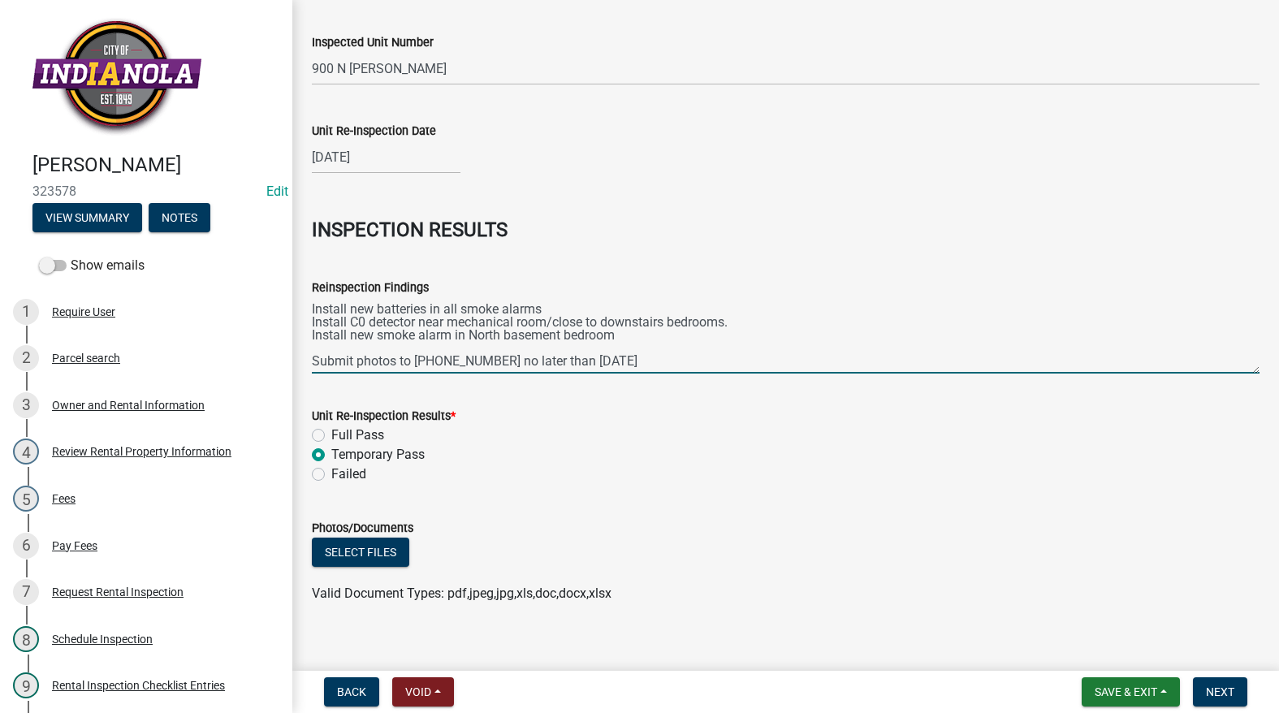
type textarea "Install new batteries in all smoke alarms Install C0 detector near mechanical r…"
click at [331, 473] on label "Failed" at bounding box center [348, 474] width 35 height 19
click at [331, 473] on input "Failed" at bounding box center [336, 470] width 11 height 11
radio input "true"
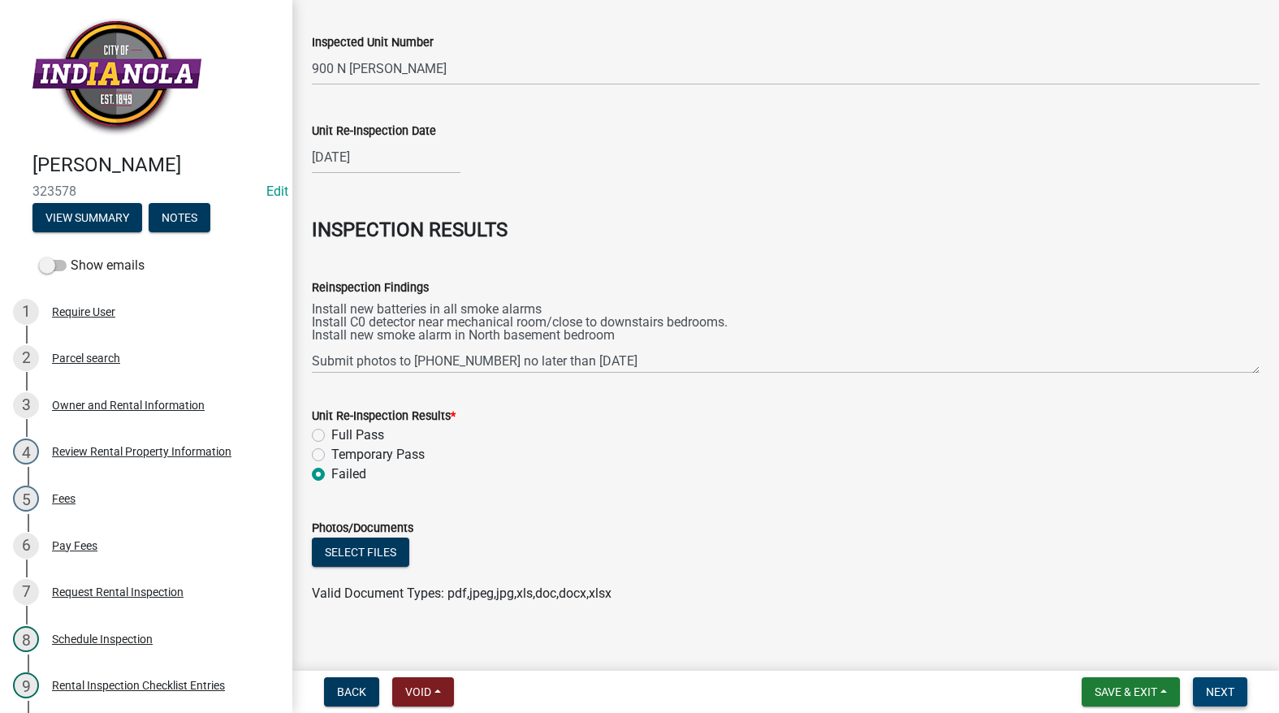
click at [1238, 682] on button "Next" at bounding box center [1220, 691] width 54 height 29
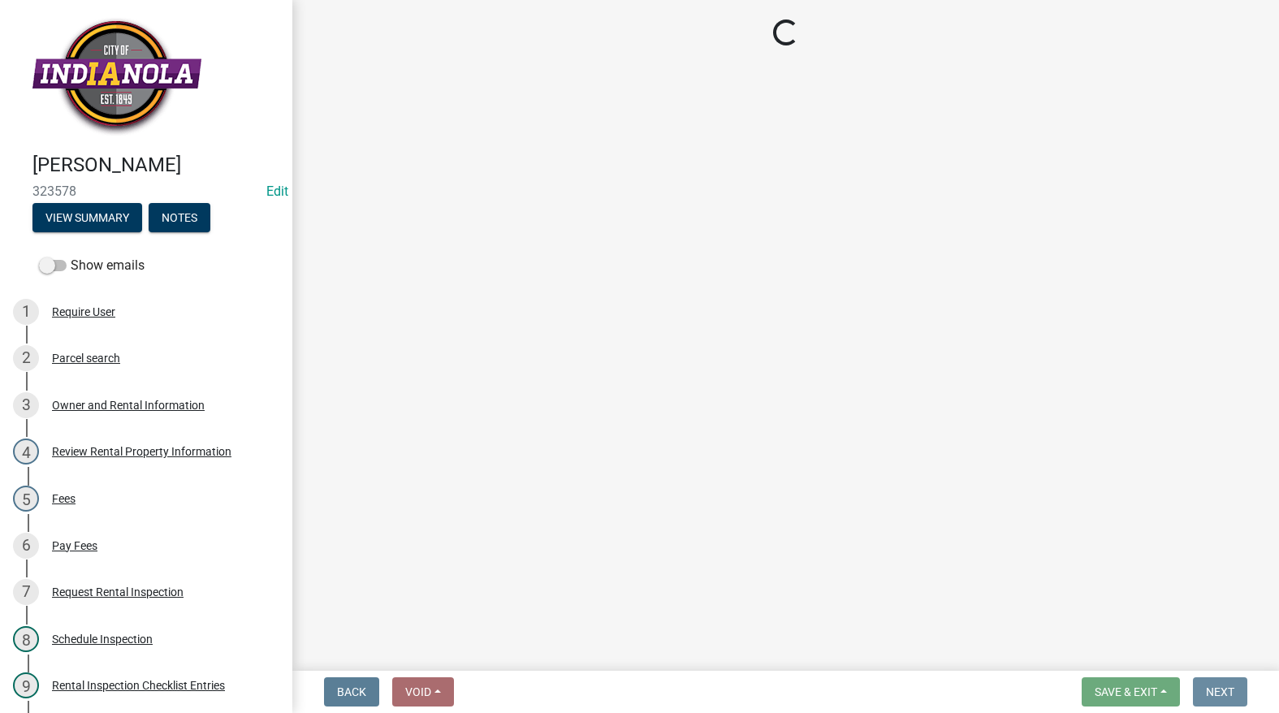
scroll to position [0, 0]
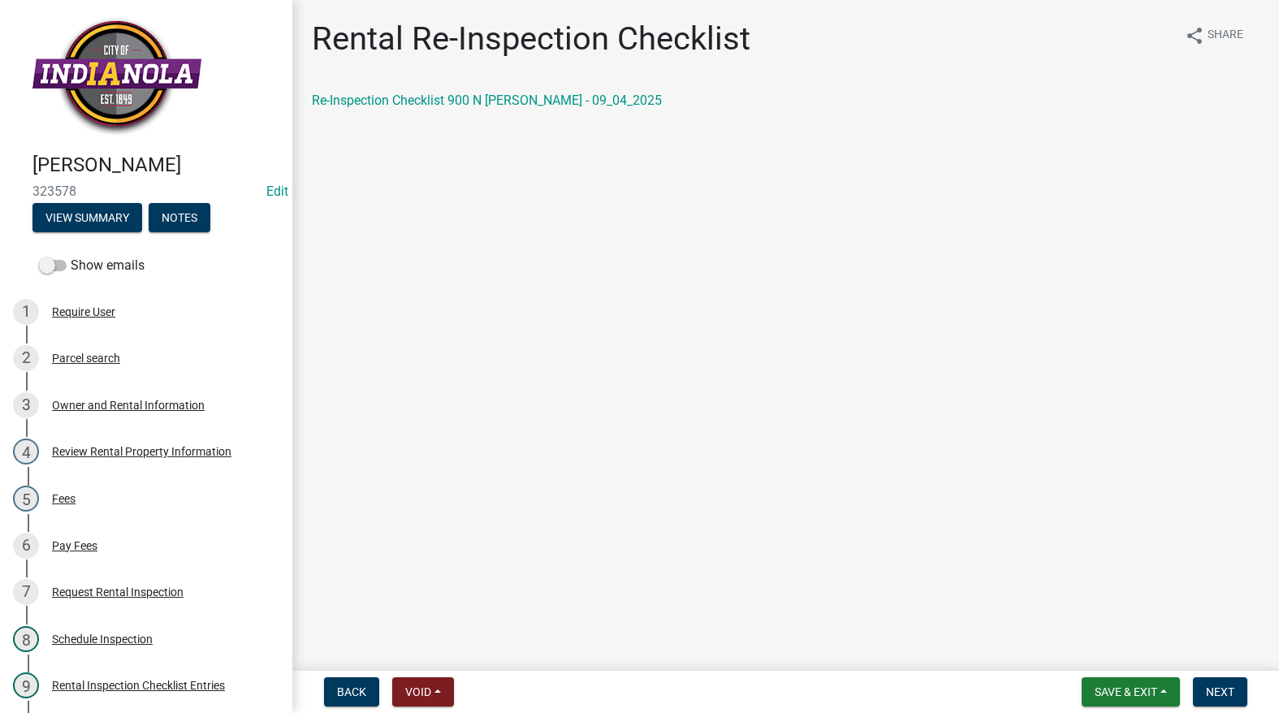
click at [1218, 675] on nav "Back Void Withdraw Lock Expire Void Save & Exit Save Save & Exit Next" at bounding box center [785, 692] width 987 height 42
click at [1227, 689] on span "Next" at bounding box center [1220, 692] width 28 height 13
